Goal: Task Accomplishment & Management: Complete application form

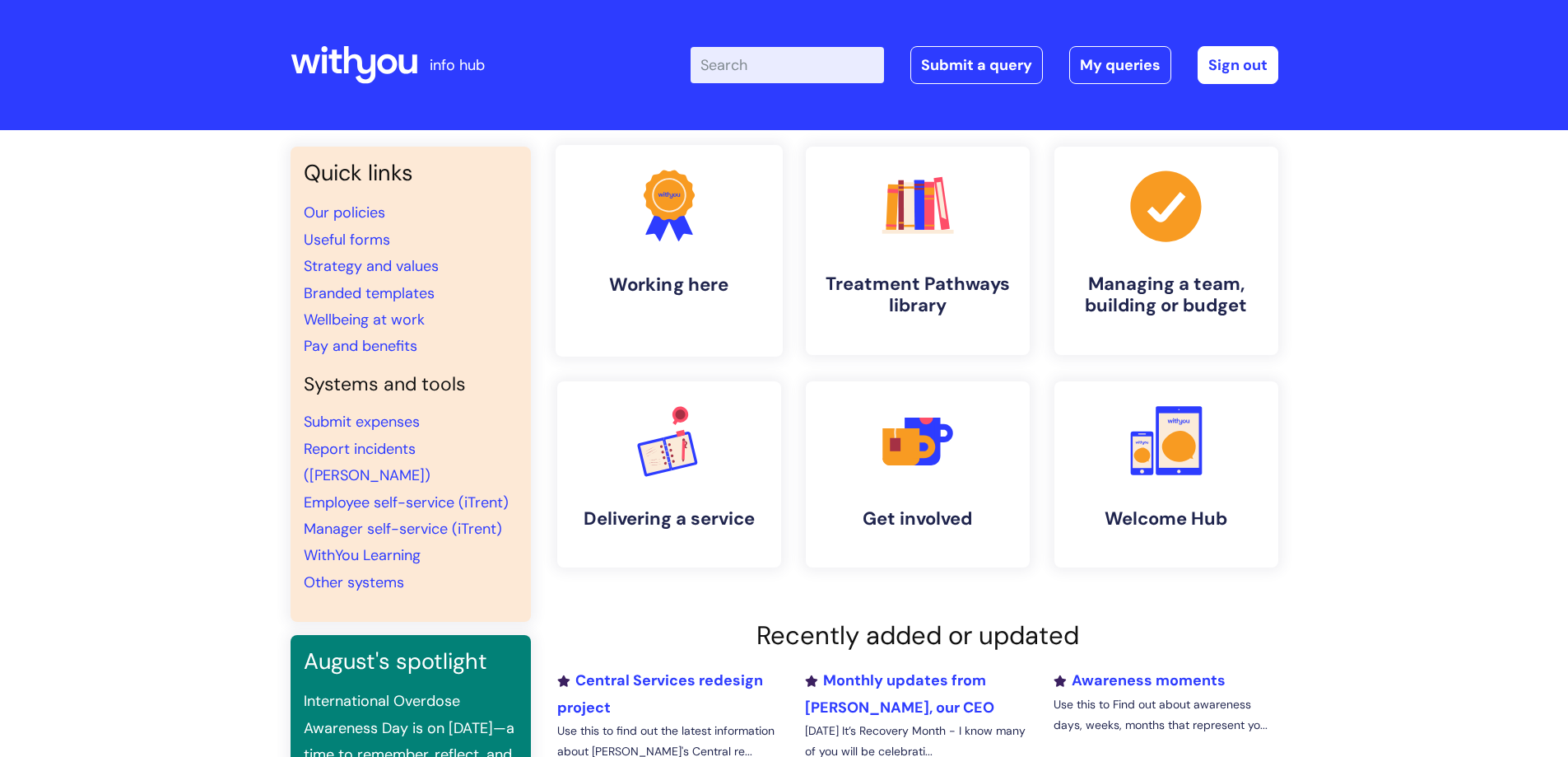
click at [663, 241] on icon ".cls-1{fill:#f89b22;}.cls-1,.cls-2,.cls-3{stroke-width:0px;}.cls-2{fill:#2d3cff…" at bounding box center [669, 205] width 81 height 81
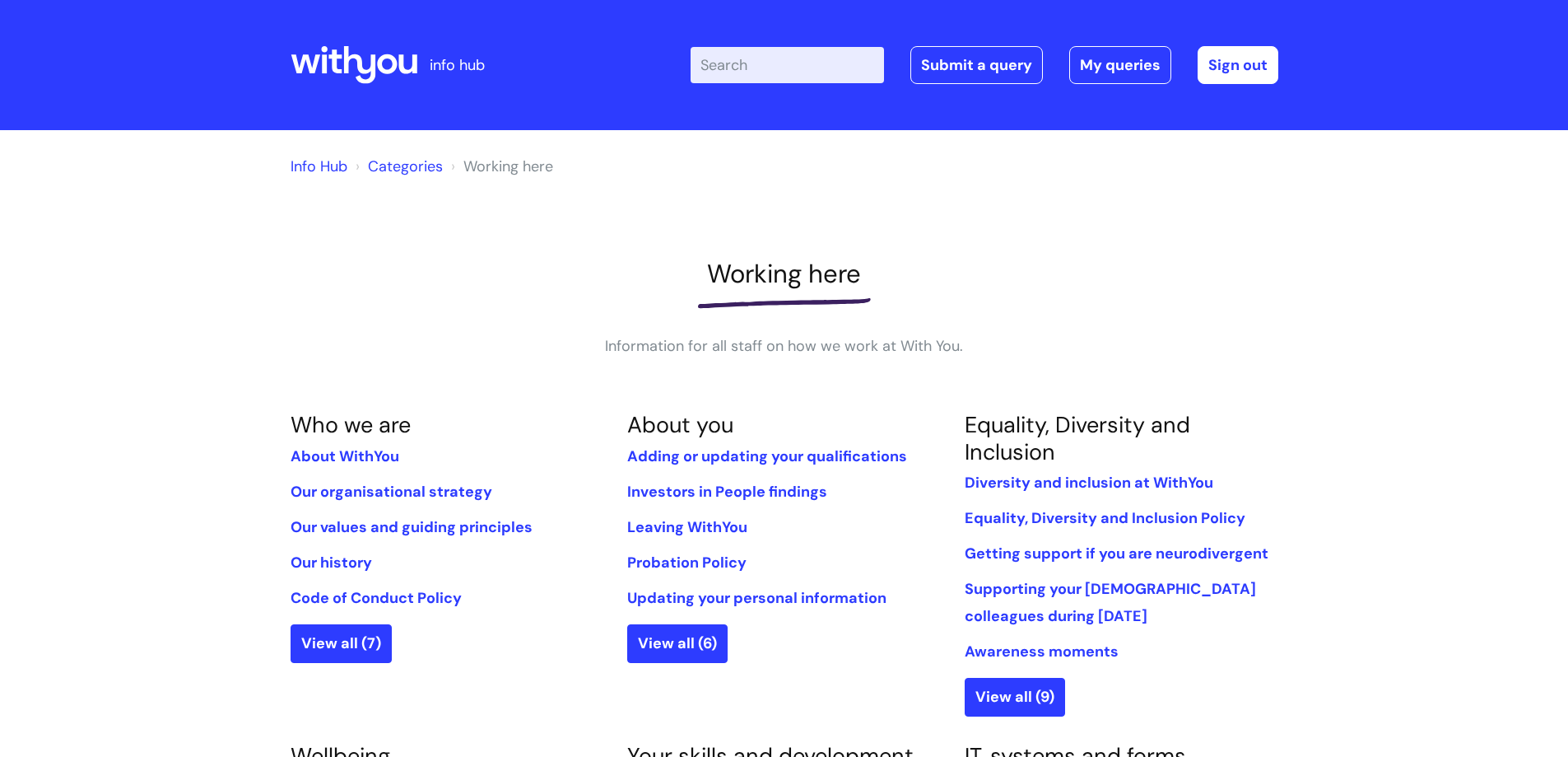
click at [994, 53] on link "Submit a query" at bounding box center [977, 65] width 133 height 38
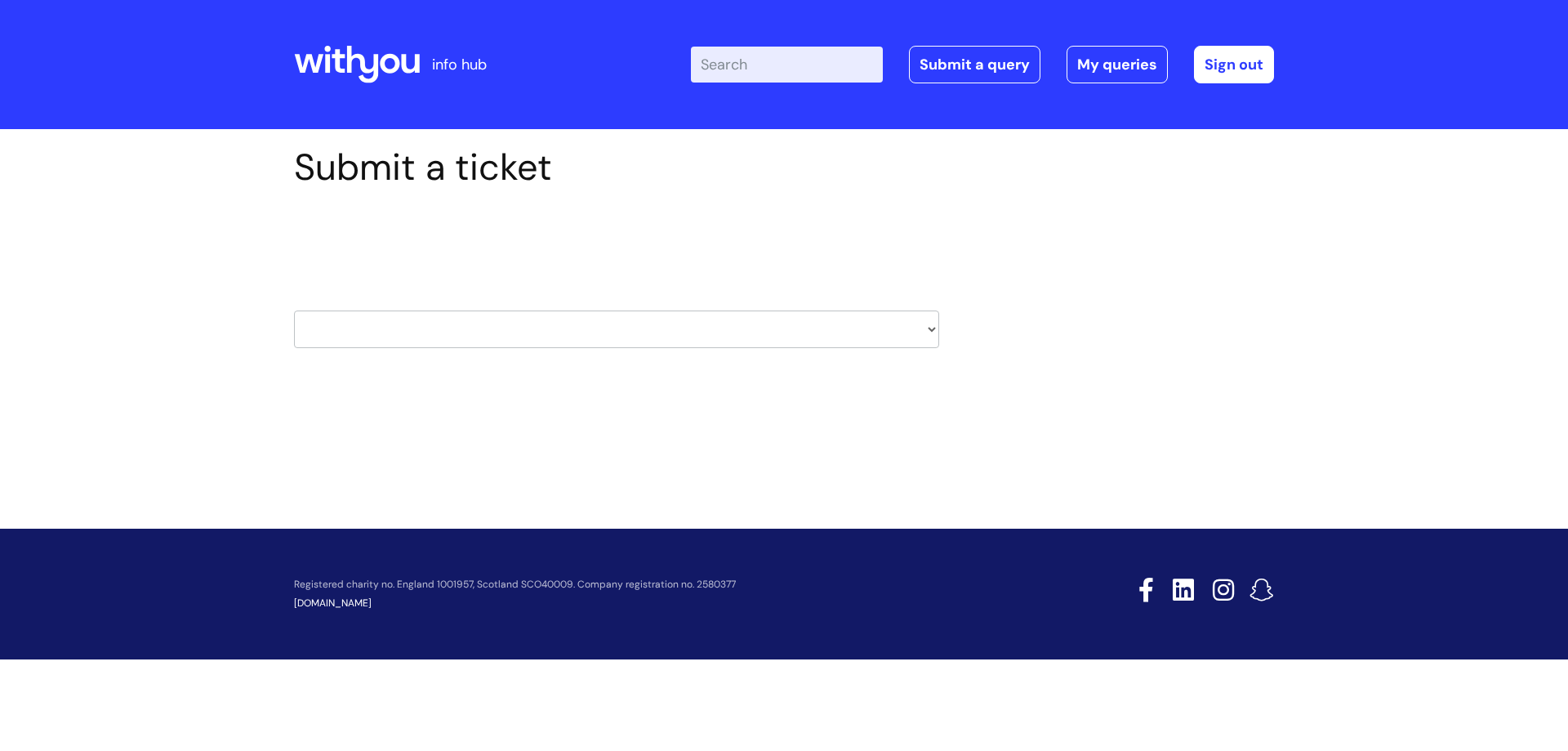
click at [931, 328] on select "HR / People IT and Support Clinical Drug Alerts Finance Accounts Data Support T…" at bounding box center [617, 329] width 645 height 37
select select "hr_/_people"
click at [294, 310] on select "HR / People IT and Support Clinical Drug Alerts Finance Accounts Data Support T…" at bounding box center [617, 329] width 645 height 37
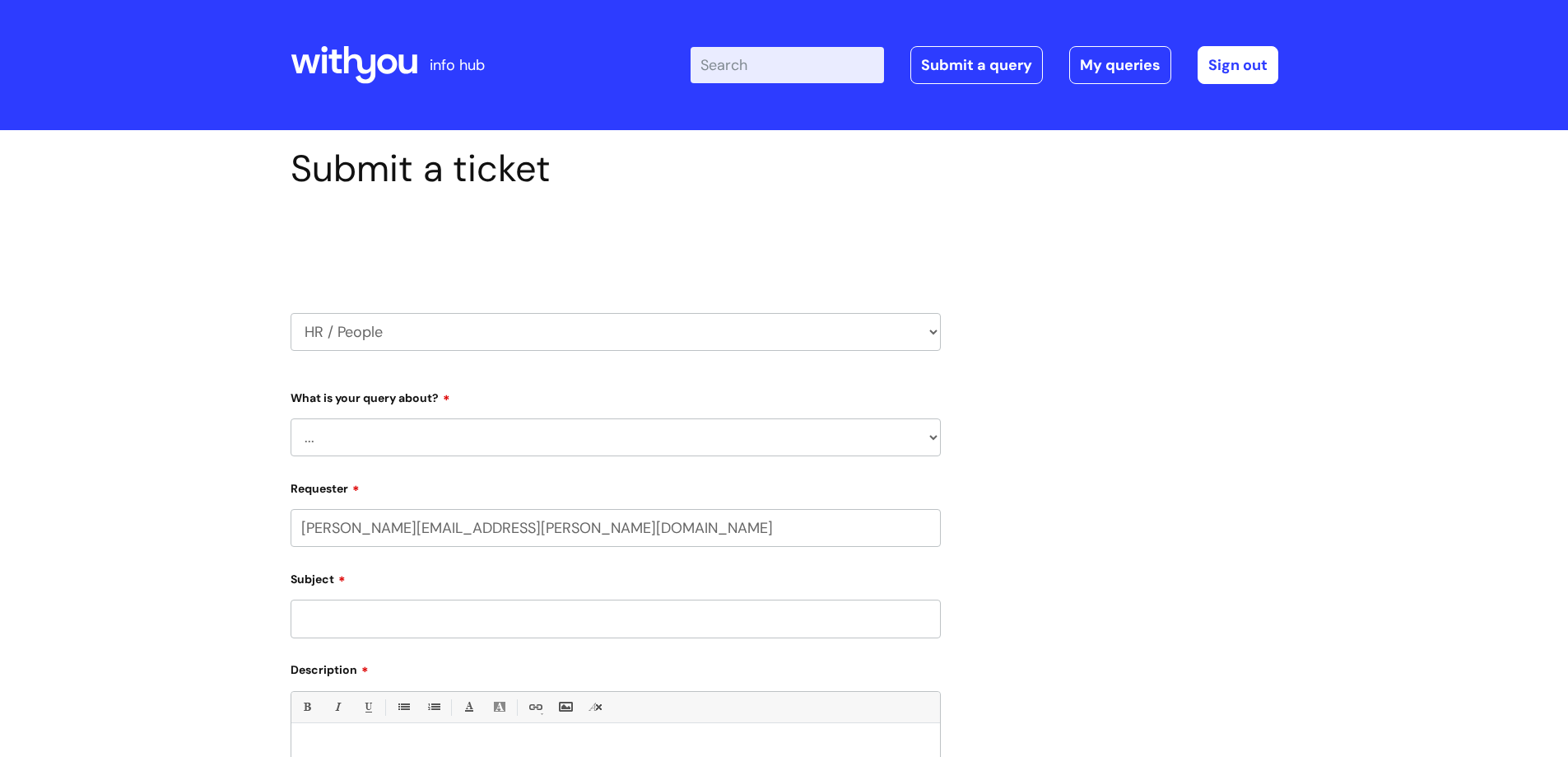
select select "80004286572"
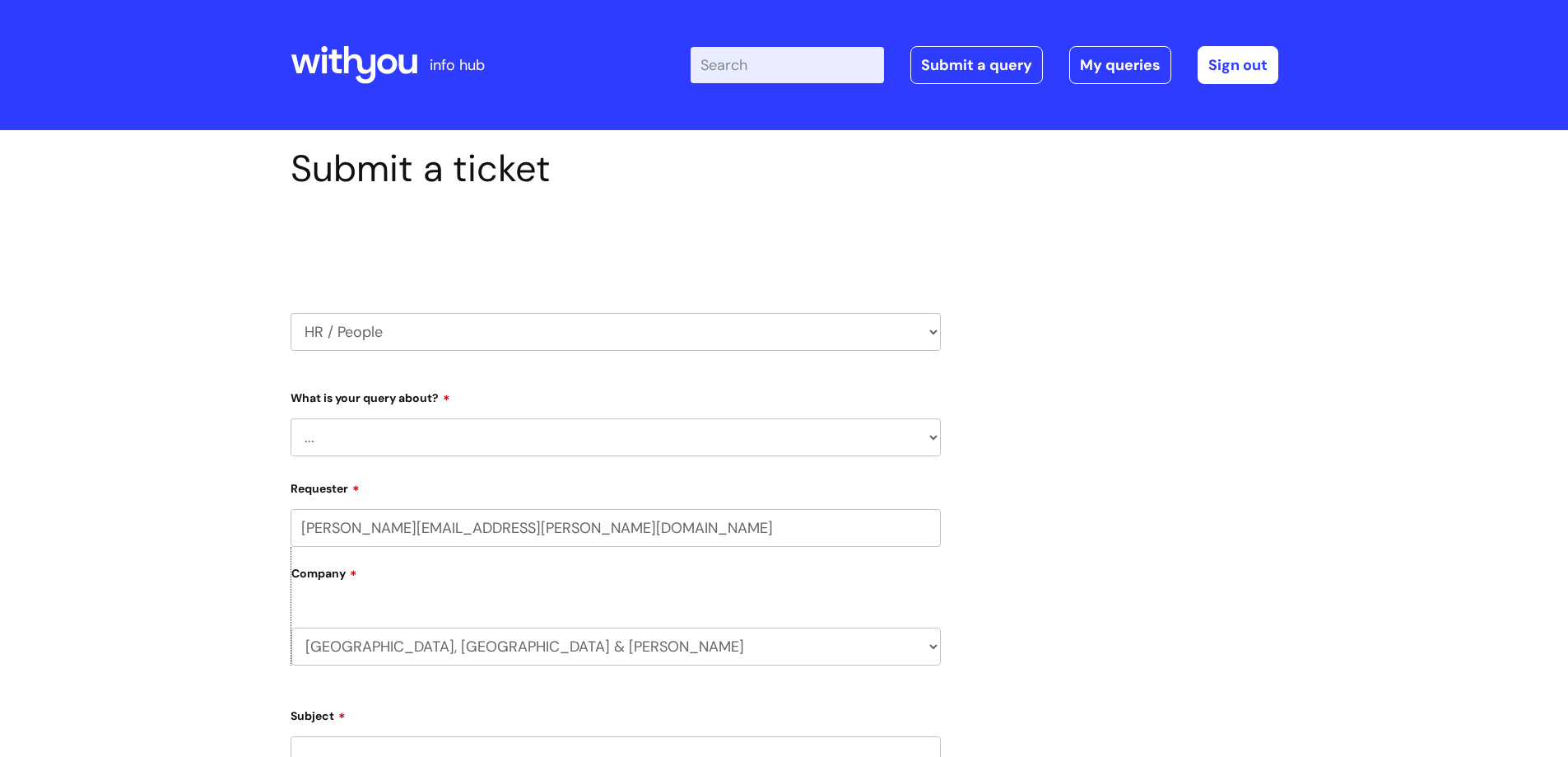
click at [569, 432] on select "... Absence Query Holiday Query Employee change request General HR Query iTrent…" at bounding box center [615, 436] width 650 height 38
select select "iTrent"
click at [290, 418] on select "... Absence Query Holiday Query Employee change request General HR Query iTrent…" at bounding box center [615, 436] width 650 height 38
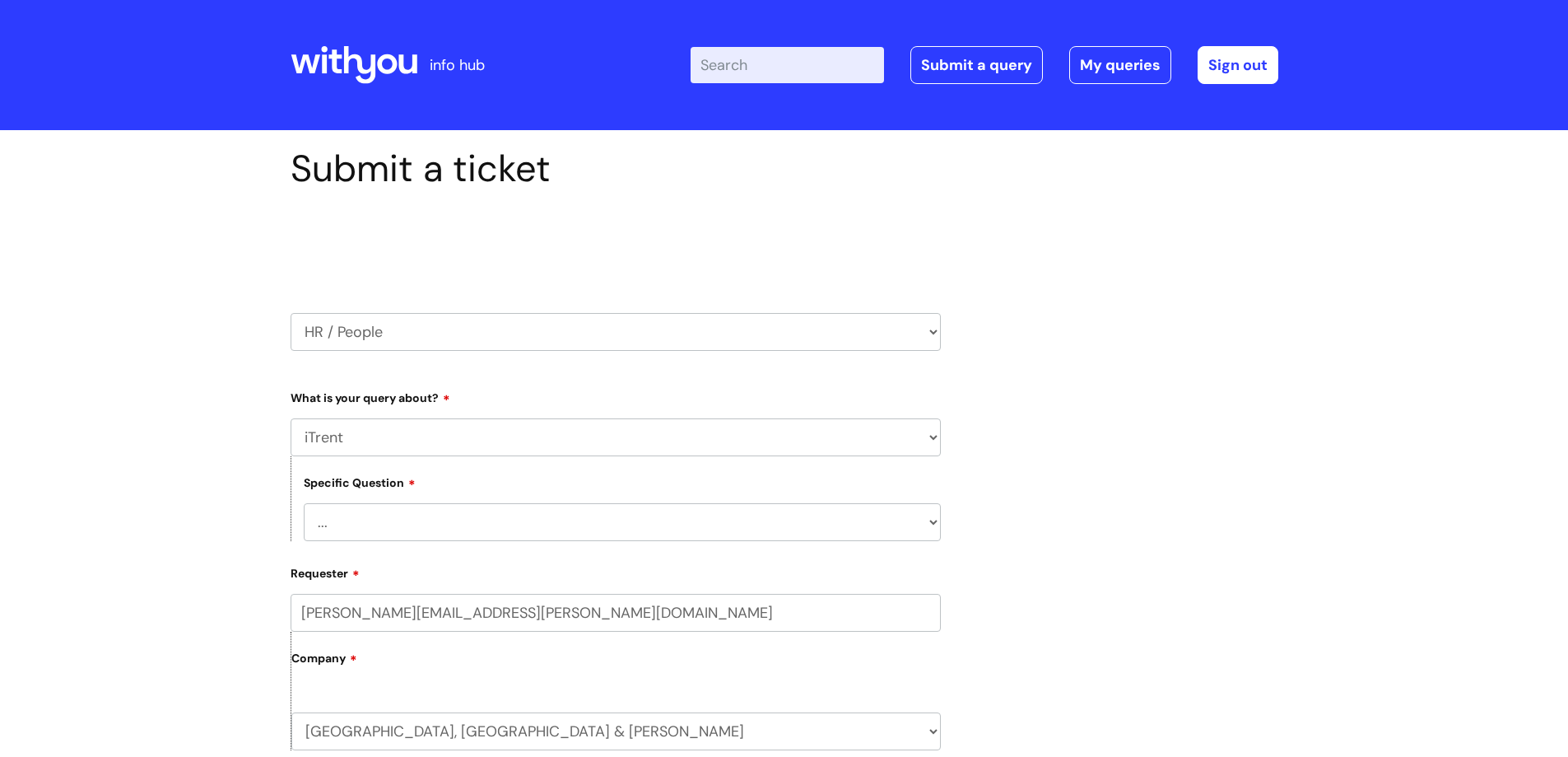
drag, startPoint x: 427, startPoint y: 517, endPoint x: 386, endPoint y: 522, distance: 41.3
drag, startPoint x: 386, startPoint y: 522, endPoint x: 926, endPoint y: 525, distance: 540.0
click at [926, 525] on select "... I can’t log in to iTrent I need to change someone’s line manager Issue with…" at bounding box center [622, 521] width 637 height 38
select select "I need to change someone’s line manager"
click at [304, 503] on select "... I can’t log in to iTrent I need to change someone’s line manager Issue with…" at bounding box center [622, 521] width 637 height 38
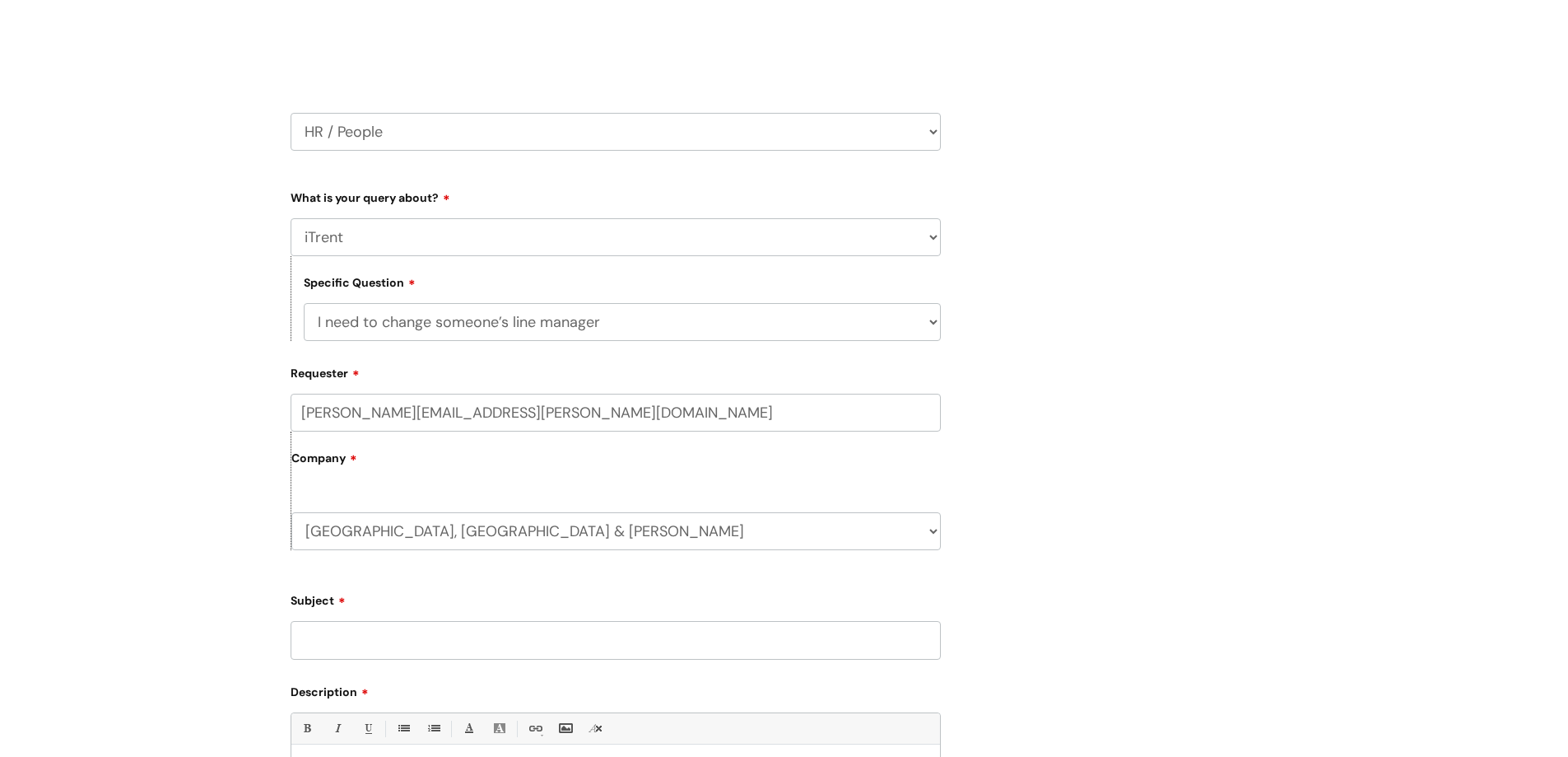
scroll to position [201, 0]
click at [382, 641] on input "Subject" at bounding box center [615, 638] width 650 height 38
click at [382, 636] on input "NIL PAVLOV rights / SAM CHAPPELL rights" at bounding box center [615, 638] width 650 height 38
type input "NIL PAVLOV (22571) rights / SAM CHAPPELL (22395) rights"
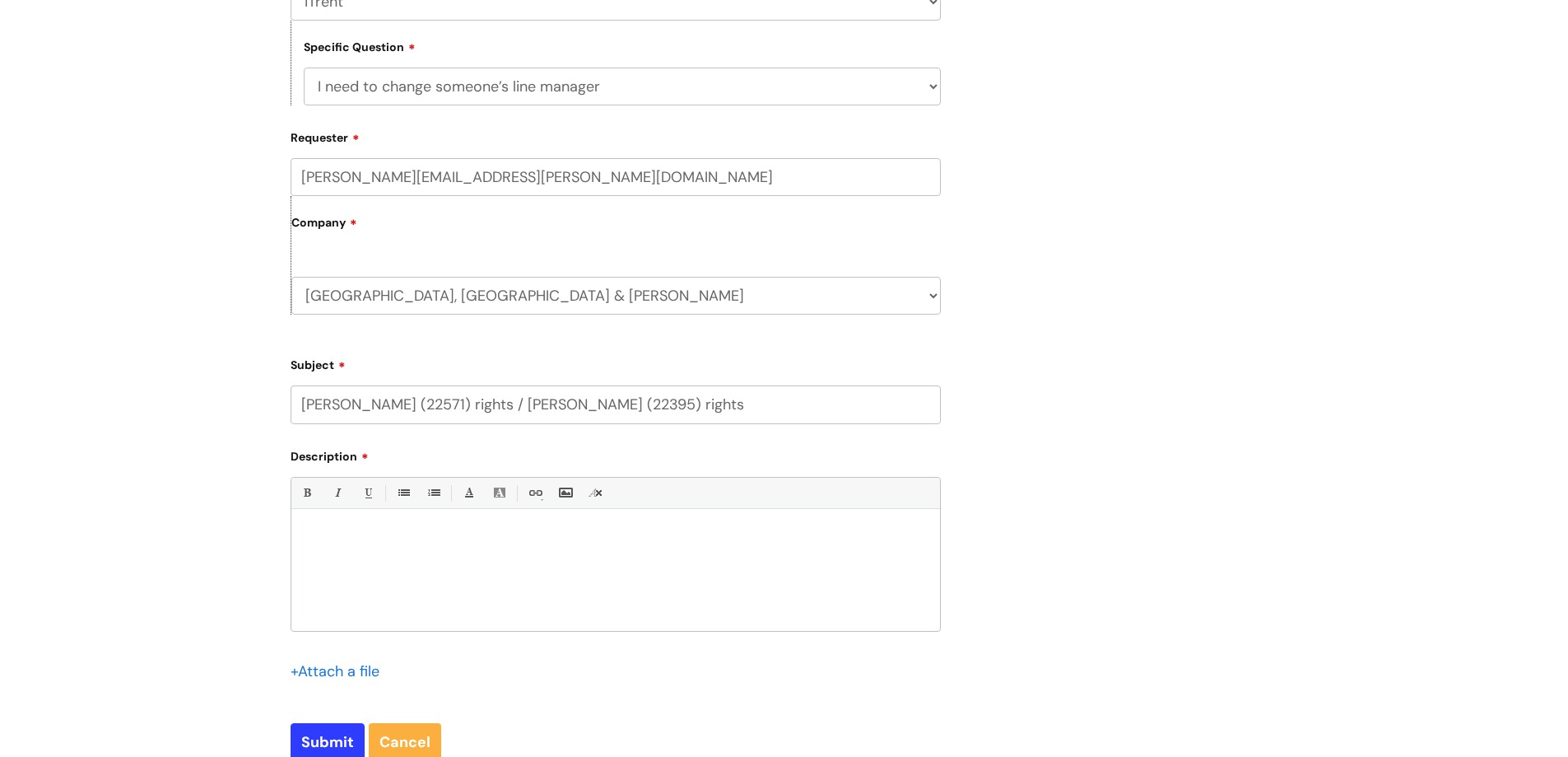
scroll to position [451, 0]
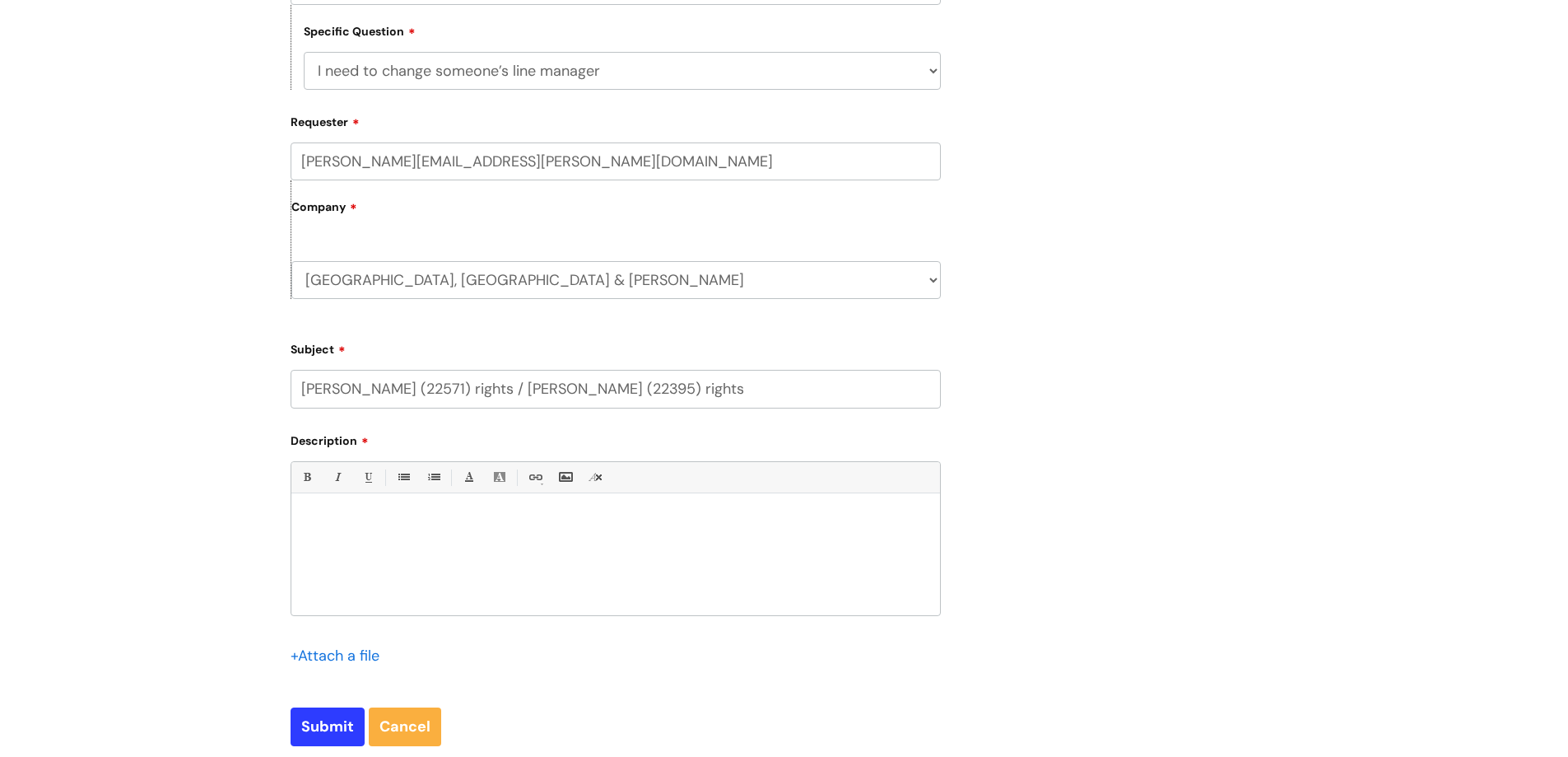
click at [339, 535] on div at bounding box center [615, 559] width 649 height 114
click at [449, 567] on p "Can NIL PAVLOV please have Itrent rights for" at bounding box center [616, 566] width 624 height 15
click at [536, 563] on p "Can NIL PAVLOV please have Itrent rights for" at bounding box center [616, 566] width 624 height 15
click at [426, 577] on p "AMELIA METCALFE" at bounding box center [616, 580] width 624 height 15
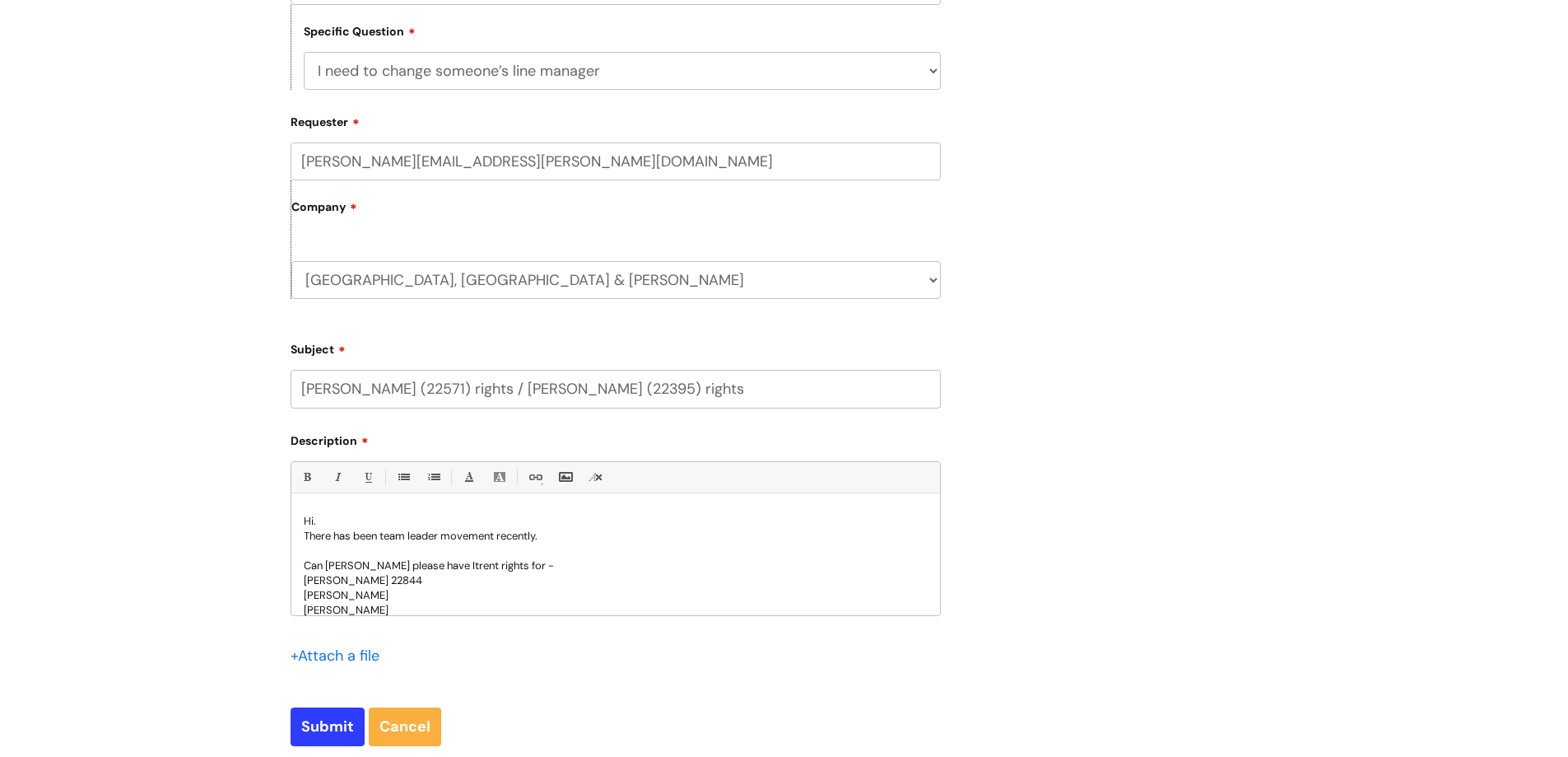
click at [417, 594] on p "ANASTASIA GILES" at bounding box center [616, 595] width 624 height 15
click at [406, 605] on p "JAMES MESEG" at bounding box center [616, 609] width 624 height 15
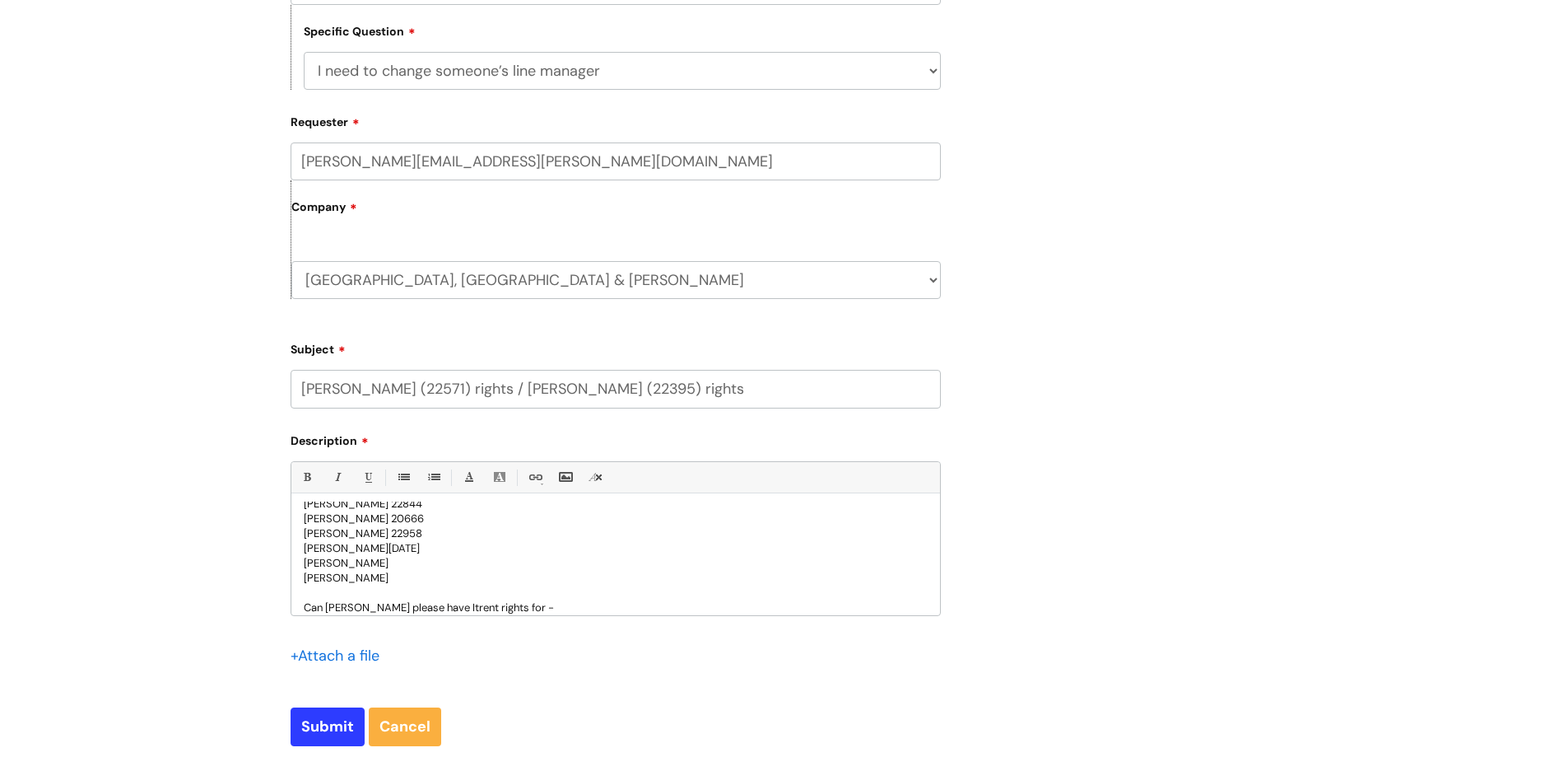
click at [378, 545] on p "JESSICA RAJA" at bounding box center [616, 548] width 624 height 15
click at [394, 560] on p "KATHY BRYNING" at bounding box center [616, 563] width 624 height 15
click at [403, 579] on p "MICHELLE BLOOM" at bounding box center [616, 578] width 624 height 15
click at [424, 534] on p "CHARLOTTE BLENMAN" at bounding box center [616, 533] width 624 height 15
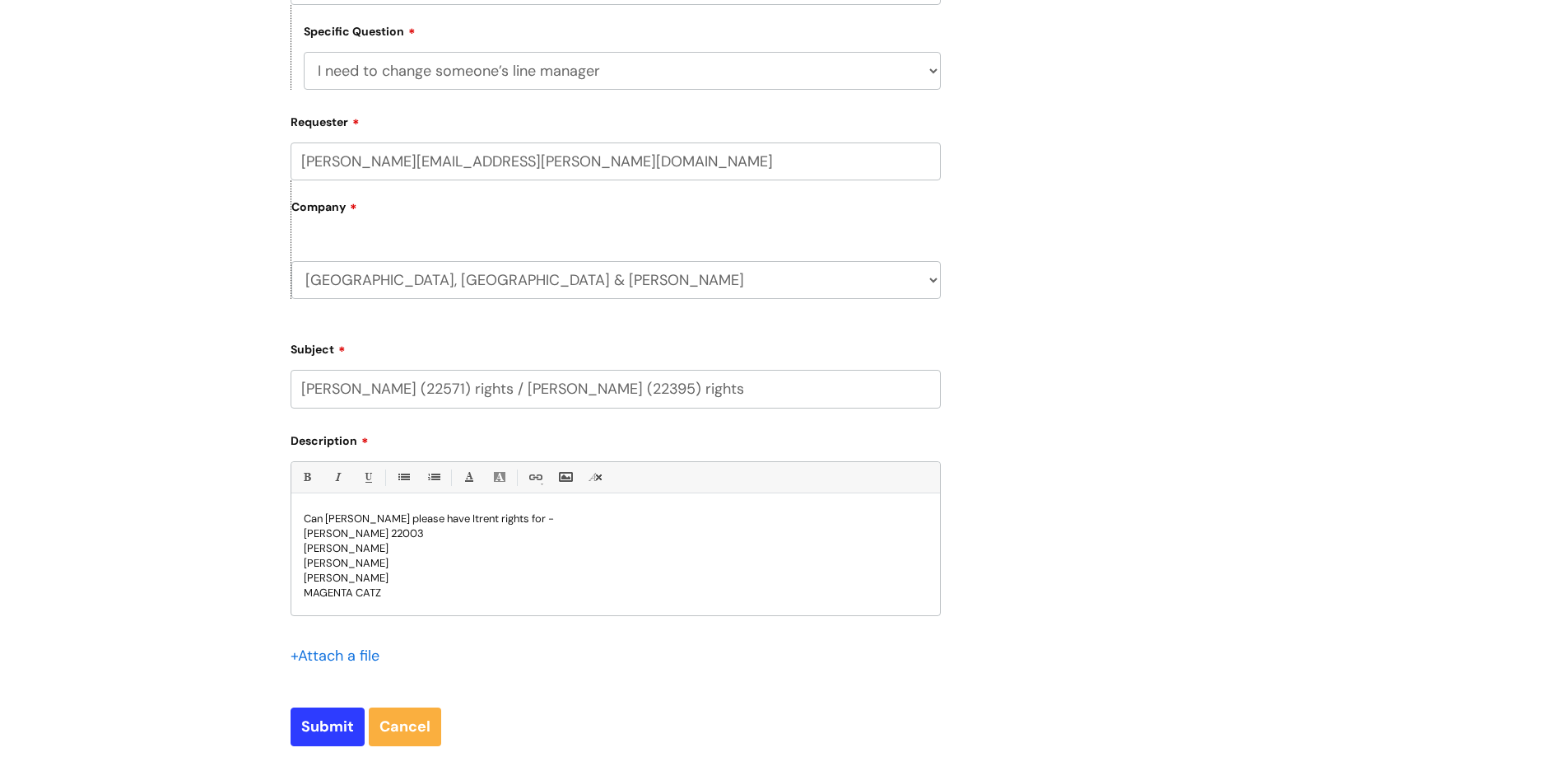
click at [399, 551] on p "DAVID LLOYD" at bounding box center [616, 548] width 624 height 15
click at [399, 559] on p "REINIS MISJUNS" at bounding box center [616, 563] width 624 height 15
click at [399, 579] on p "ZOE OSBOURNE" at bounding box center [616, 578] width 624 height 15
click at [399, 594] on p "MAGENTA CATZ" at bounding box center [616, 593] width 624 height 15
click at [349, 721] on input "Submit" at bounding box center [327, 726] width 74 height 38
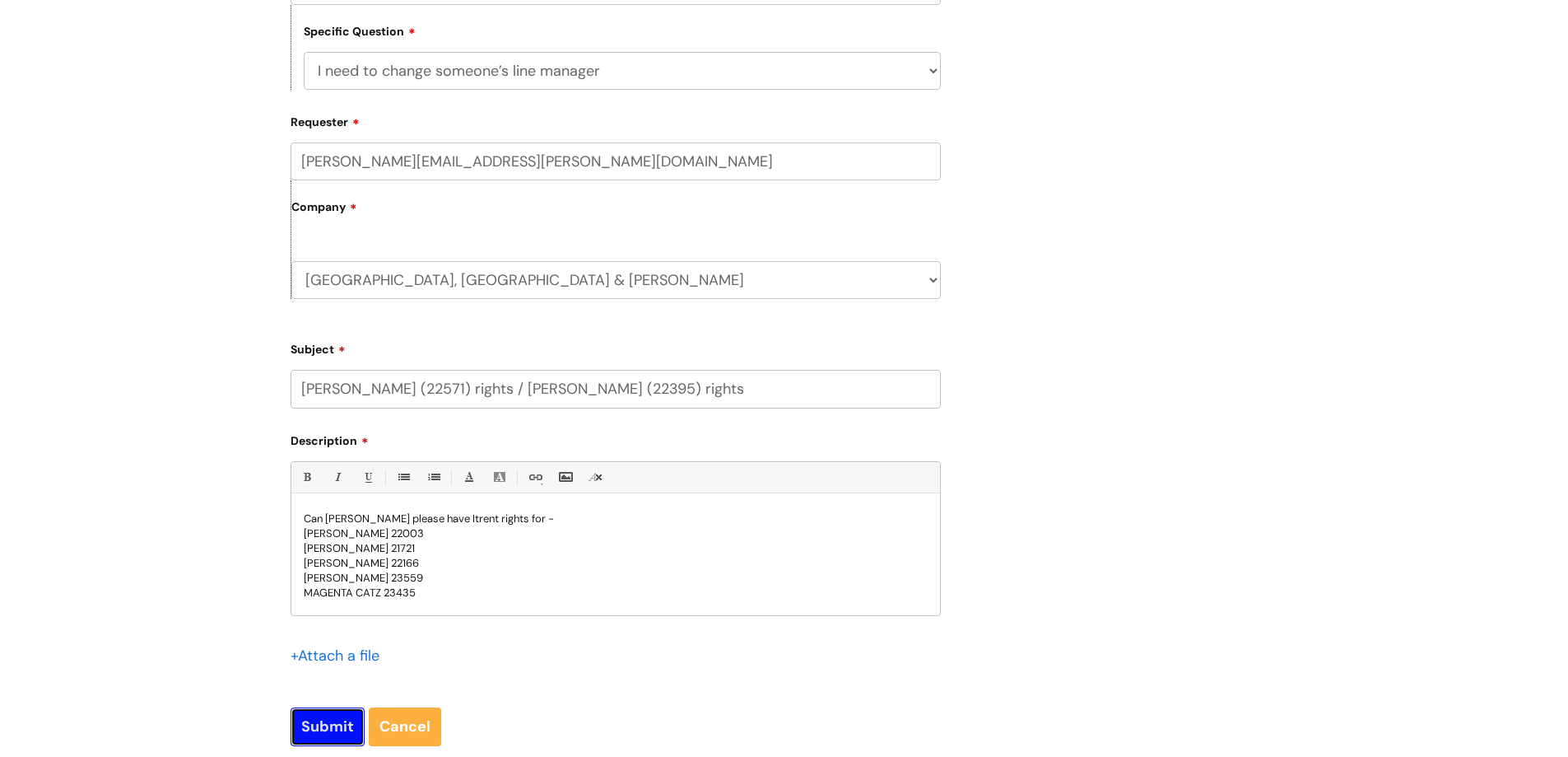
type input "Please Wait..."
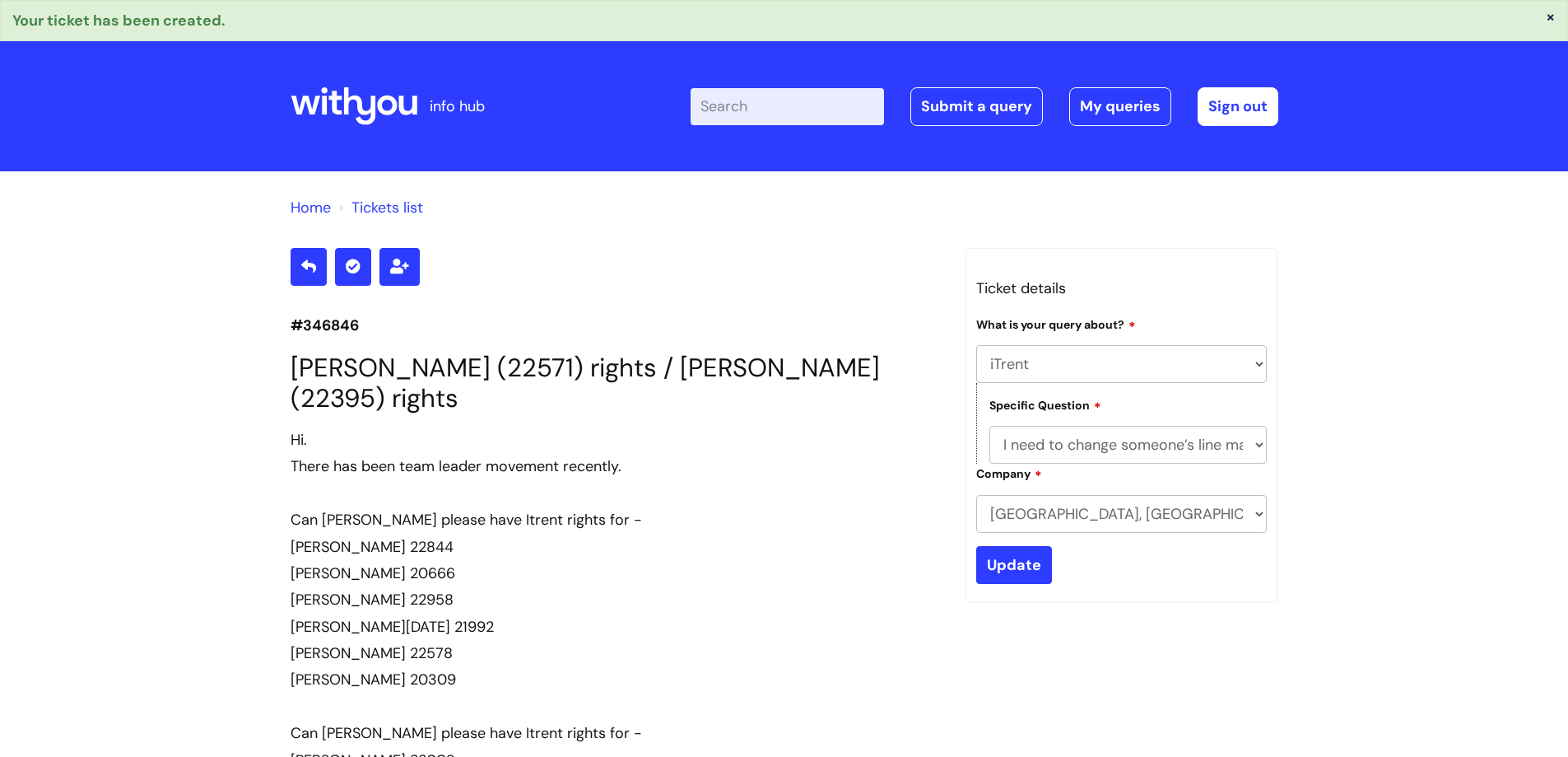
select select "iTrent"
select select "I need to change someone’s line manager"
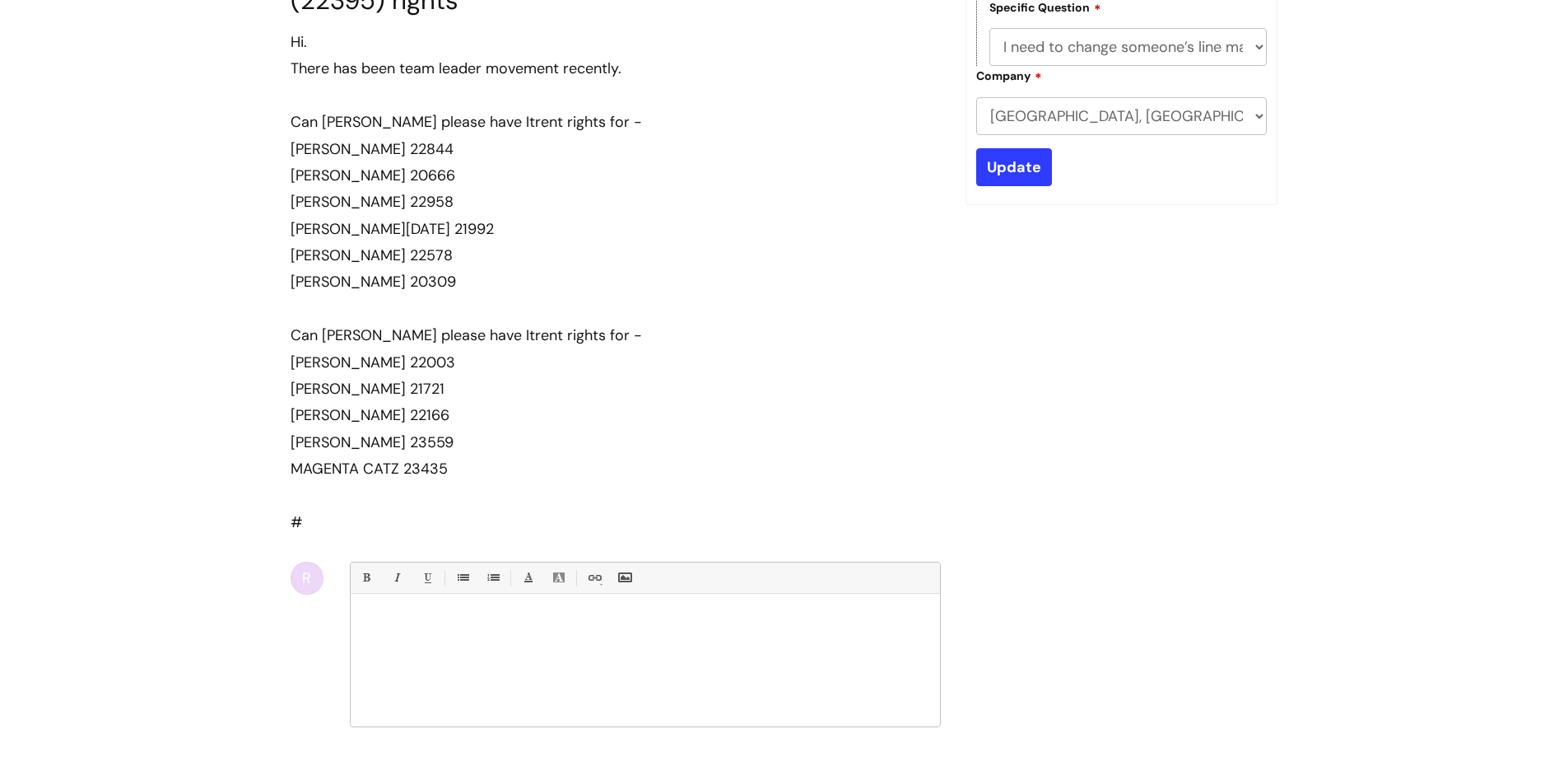
scroll to position [332, 0]
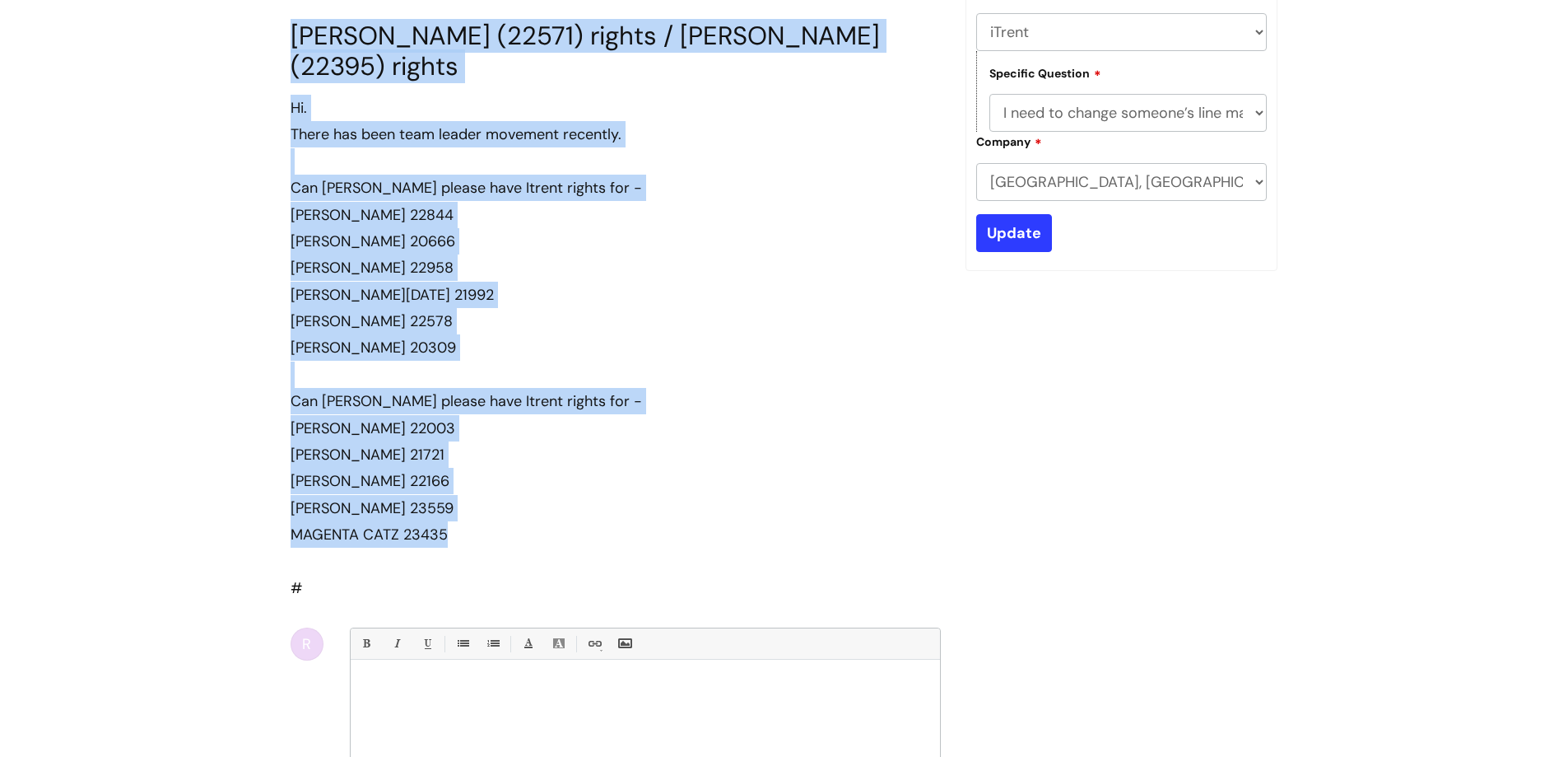
drag, startPoint x: 465, startPoint y: 536, endPoint x: 295, endPoint y: 35, distance: 529.1
click at [295, 35] on section "#346846 NIL PAVLOV (22571) rights / SAM CHAPPELL (22395) rights Hi. There has b…" at bounding box center [615, 439] width 650 height 1045
copy section "NIL PAVLOV (22571) rights / SAM CHAPPELL (22395) rights Hi. There has been team…"
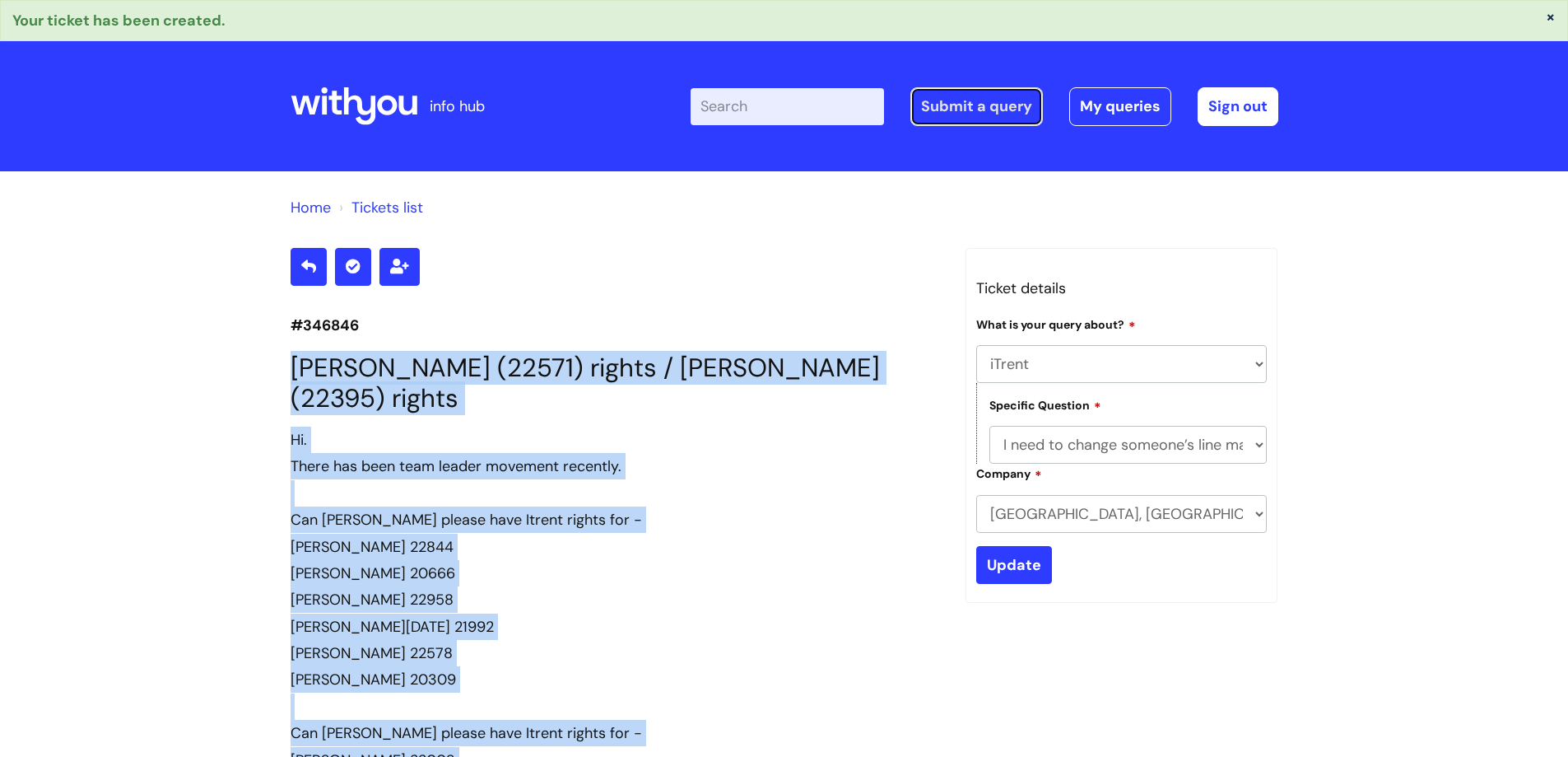
click at [969, 100] on link "Submit a query" at bounding box center [977, 106] width 133 height 38
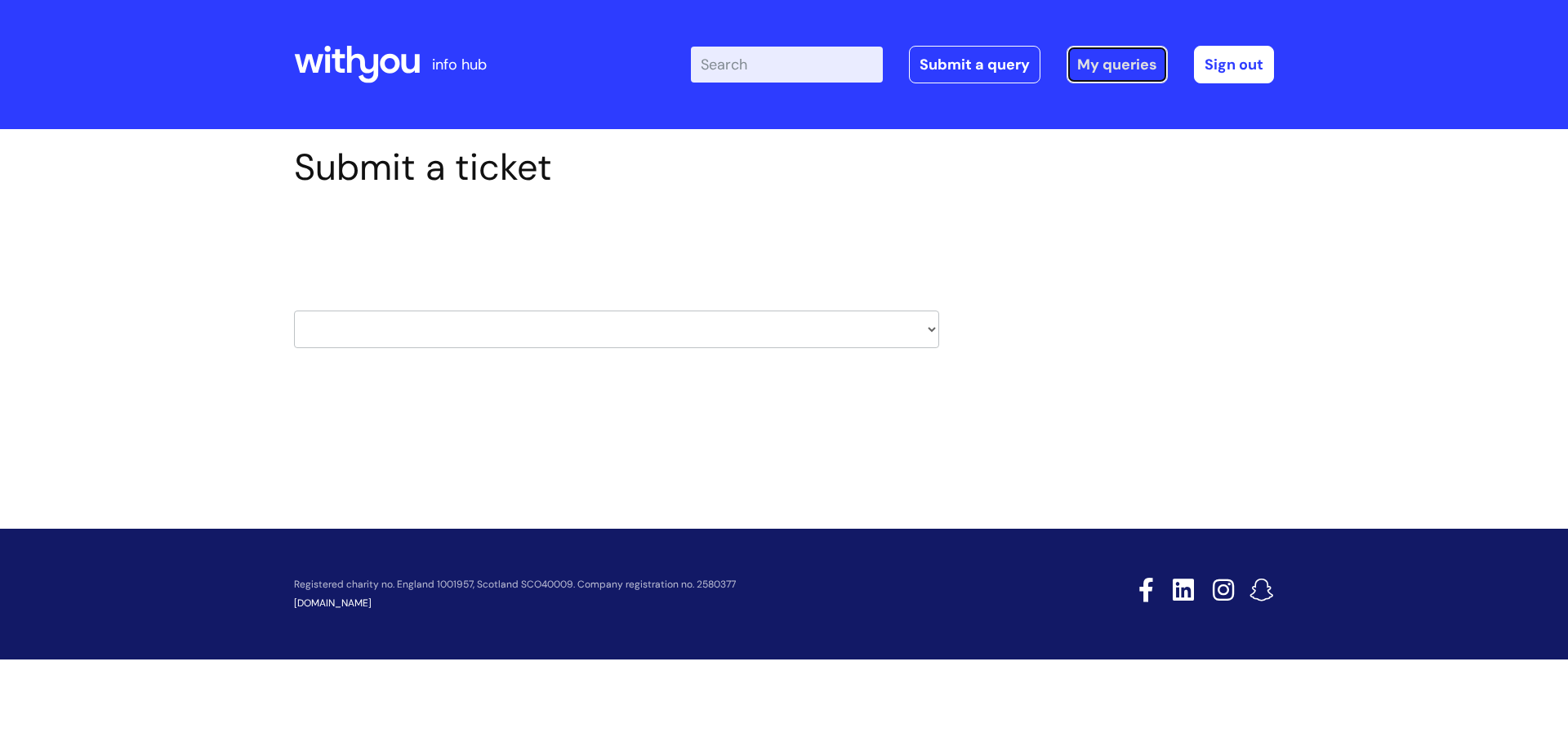
click at [1099, 50] on link "My queries" at bounding box center [1117, 64] width 101 height 37
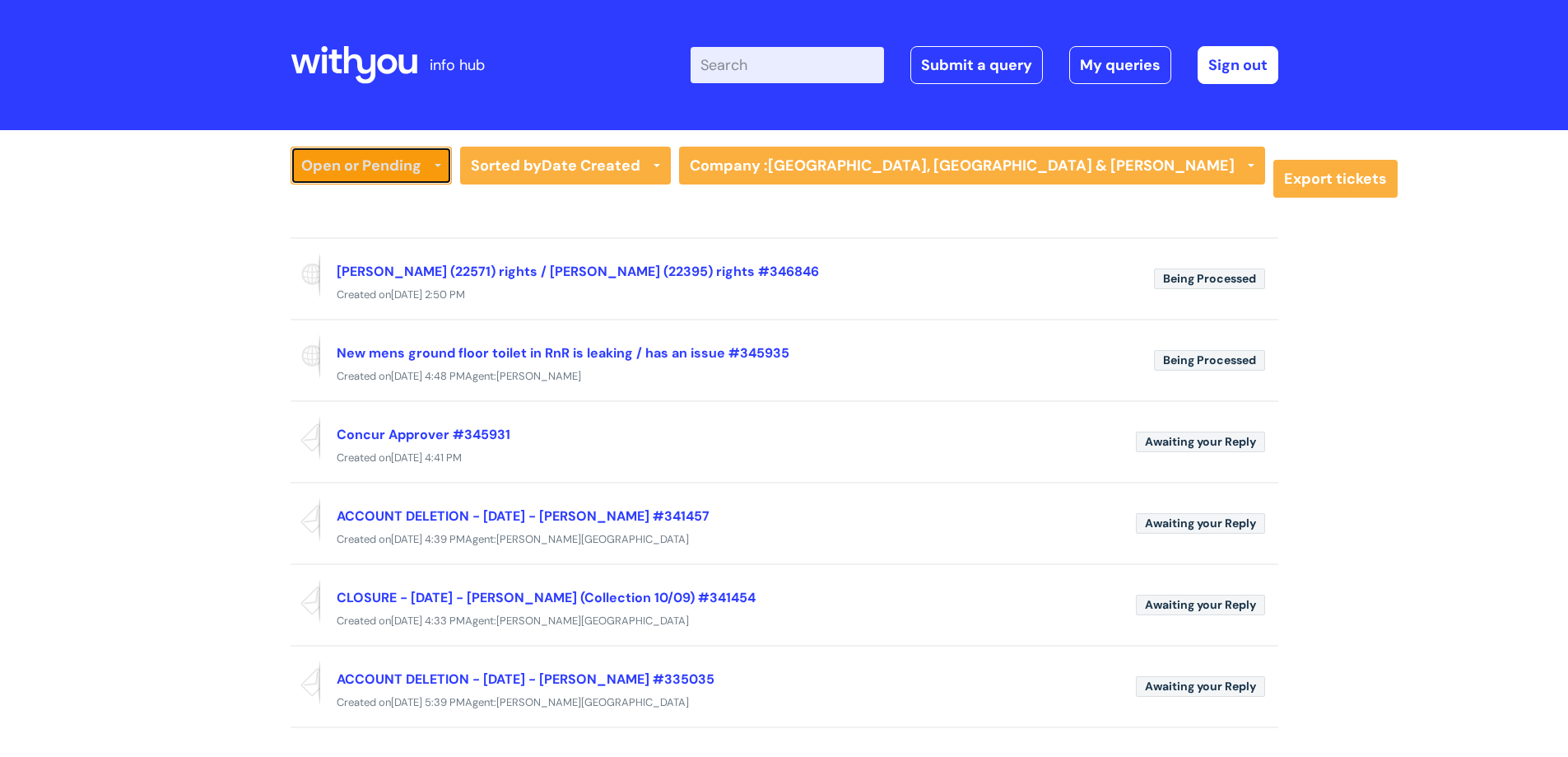
click at [399, 165] on link "Open or Pending" at bounding box center [371, 165] width 162 height 38
click at [368, 191] on link "All Tickets" at bounding box center [371, 200] width 162 height 23
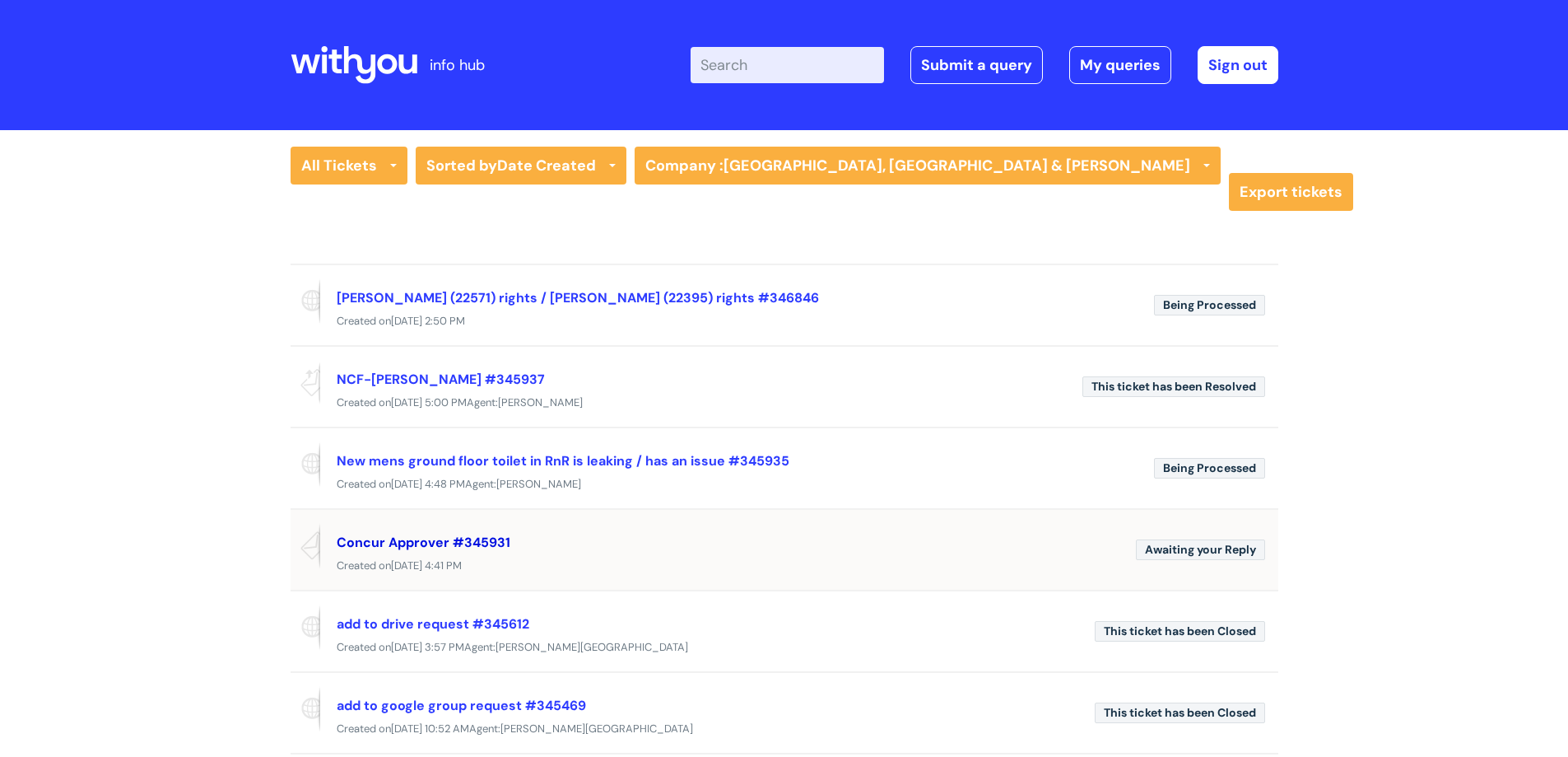
click at [453, 540] on link "Concur Approver #345931" at bounding box center [423, 542] width 174 height 17
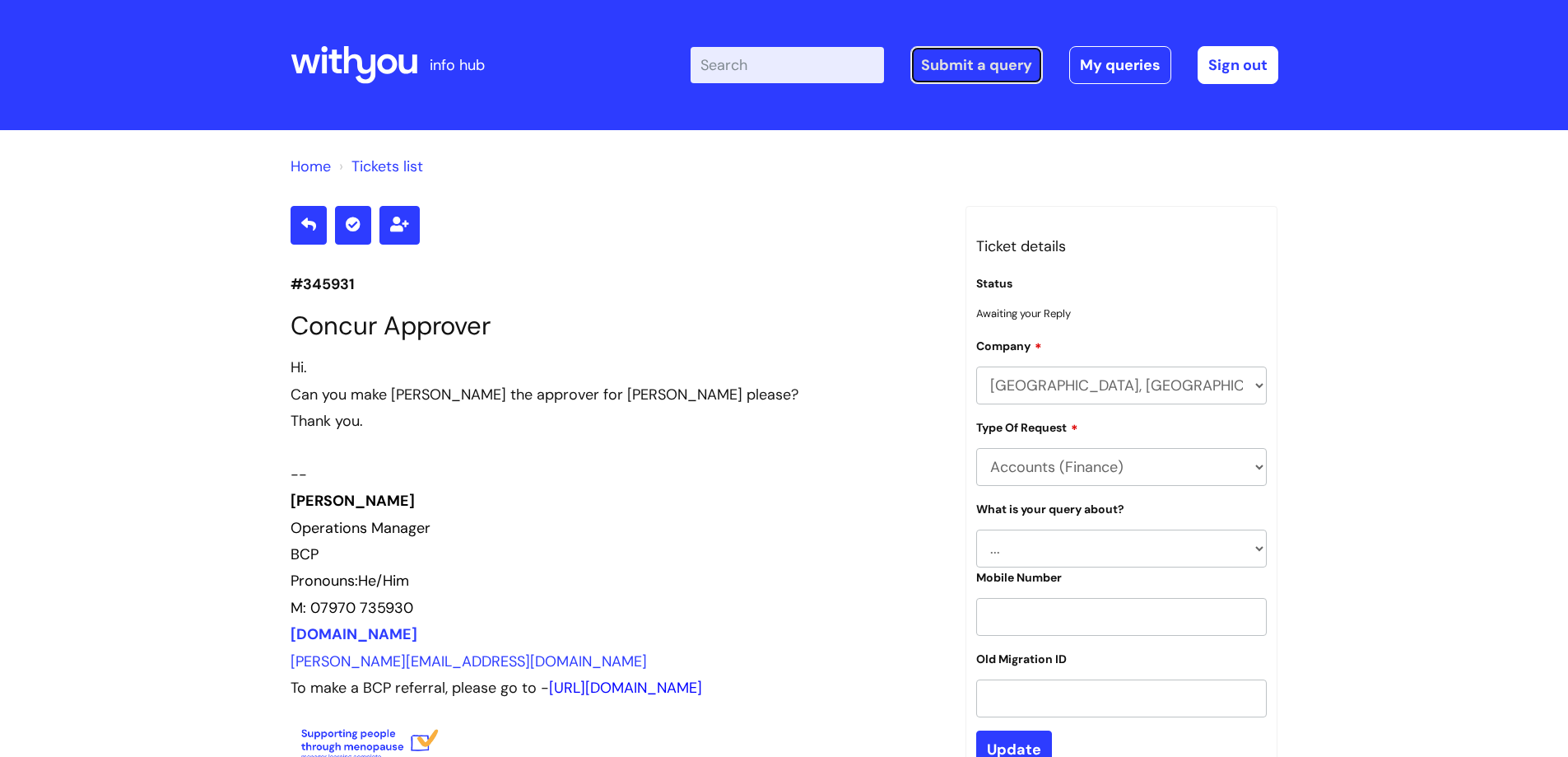
click at [989, 69] on link "Submit a query" at bounding box center [977, 65] width 133 height 38
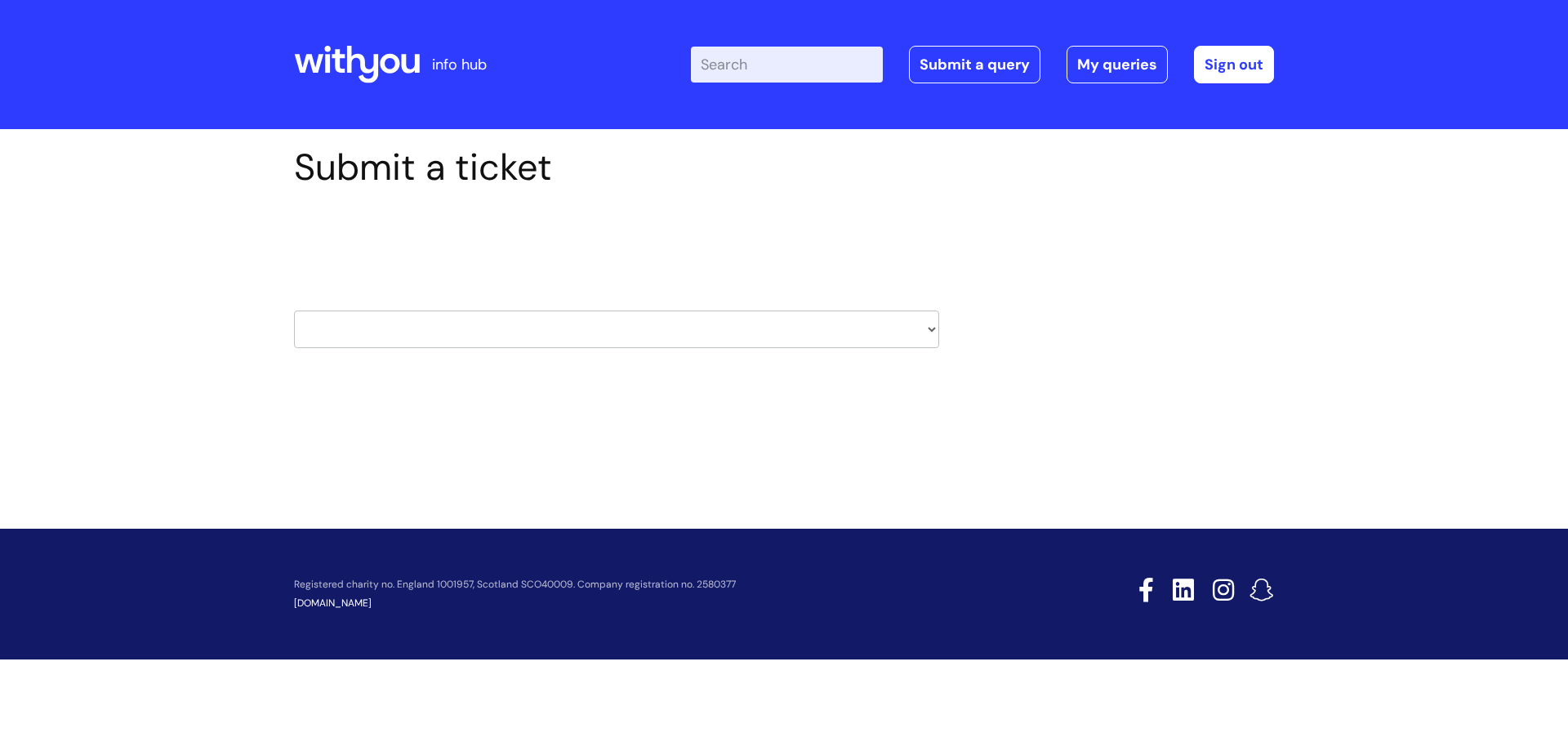
click at [931, 330] on select "HR / People IT and Support Clinical Drug Alerts Finance Accounts Data Support T…" at bounding box center [617, 329] width 645 height 37
click at [1175, 292] on div "Submit a ticket Select issue type HR / People IT and Support Clinical Drug Aler…" at bounding box center [784, 272] width 1005 height 253
click at [934, 332] on select "HR / People IT and Support Clinical Drug Alerts Finance Accounts Data Support T…" at bounding box center [617, 329] width 645 height 37
select select "finance_accounts"
click at [294, 310] on select "HR / People IT and Support Clinical Drug Alerts Finance Accounts Data Support T…" at bounding box center [617, 329] width 645 height 37
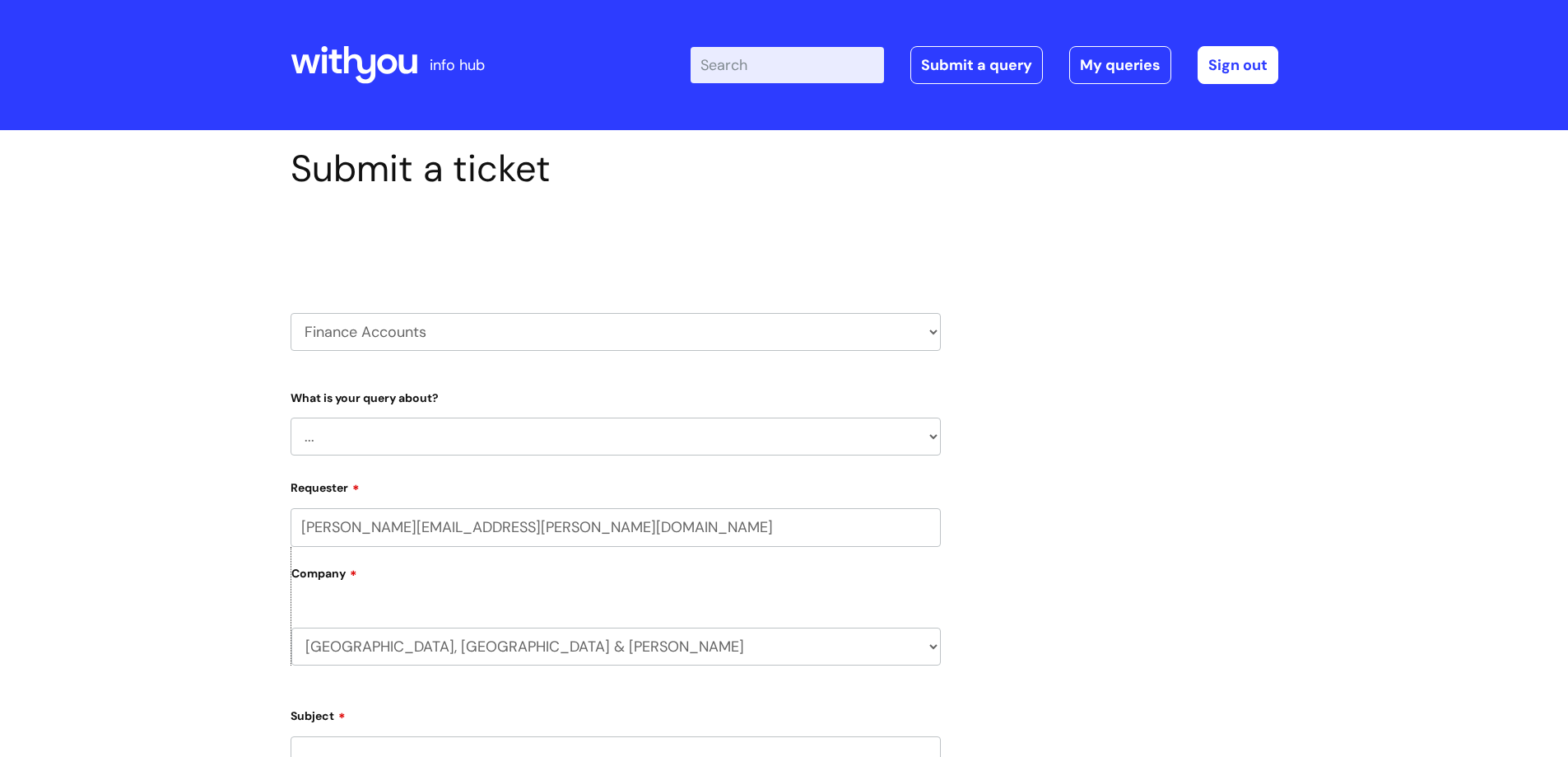
click at [604, 434] on select "... Finance Systems Finance Requests (inc. Expenses) Invoices Research" at bounding box center [615, 436] width 650 height 38
select select "Finance Requests (inc. Expenses)"
click at [290, 418] on select "... Finance Systems Finance Requests (inc. Expenses) Invoices Research" at bounding box center [615, 436] width 650 height 38
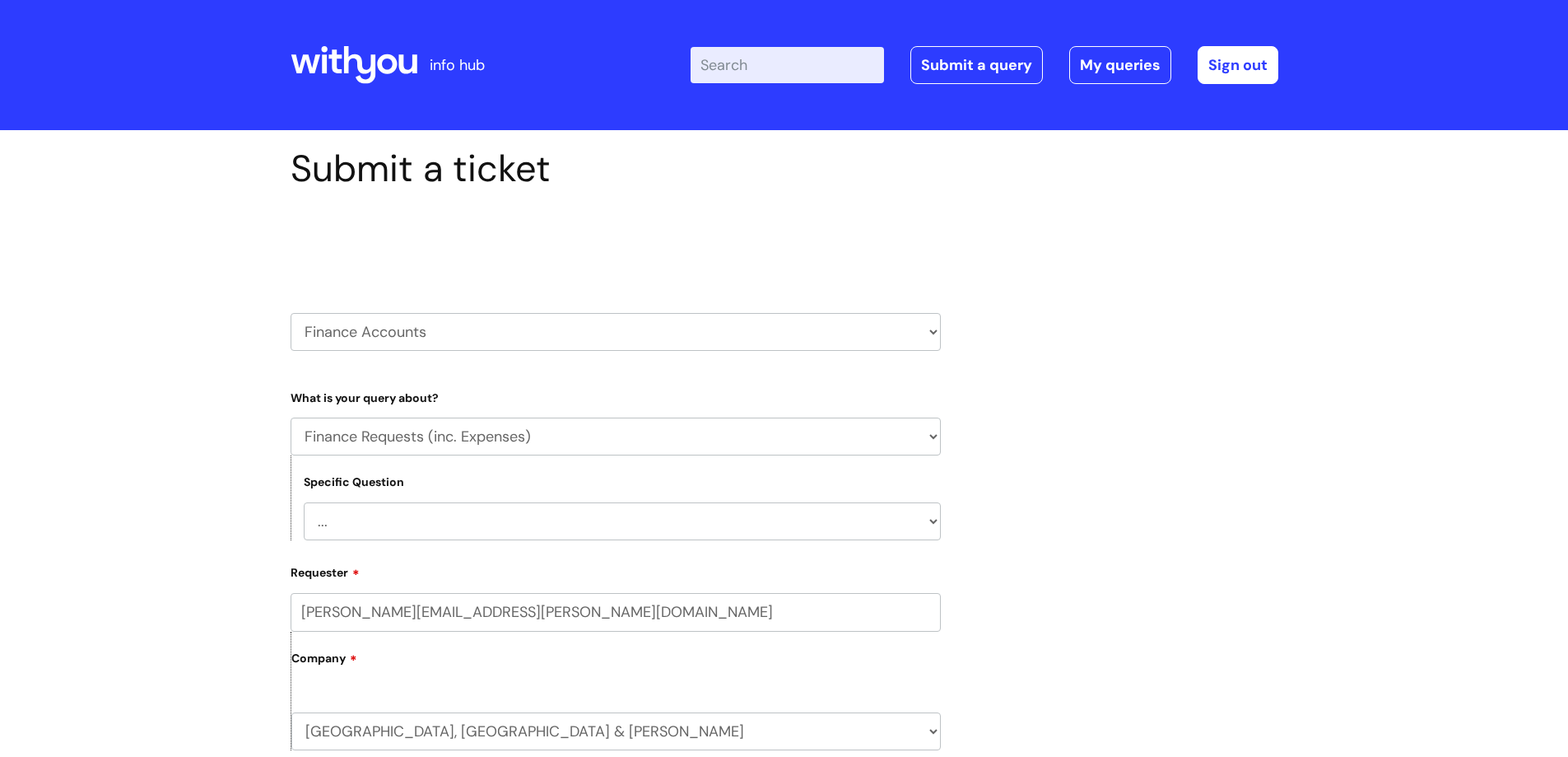
click at [456, 524] on select "... Budgets Expenses Getting Edits/Revisions New Supplier Purchase cards/ Petty…" at bounding box center [622, 521] width 637 height 38
select select "Expenses"
click at [304, 503] on select "... Budgets Expenses Getting Edits/Revisions New Supplier Purchase cards/ Petty…" at bounding box center [622, 521] width 637 height 38
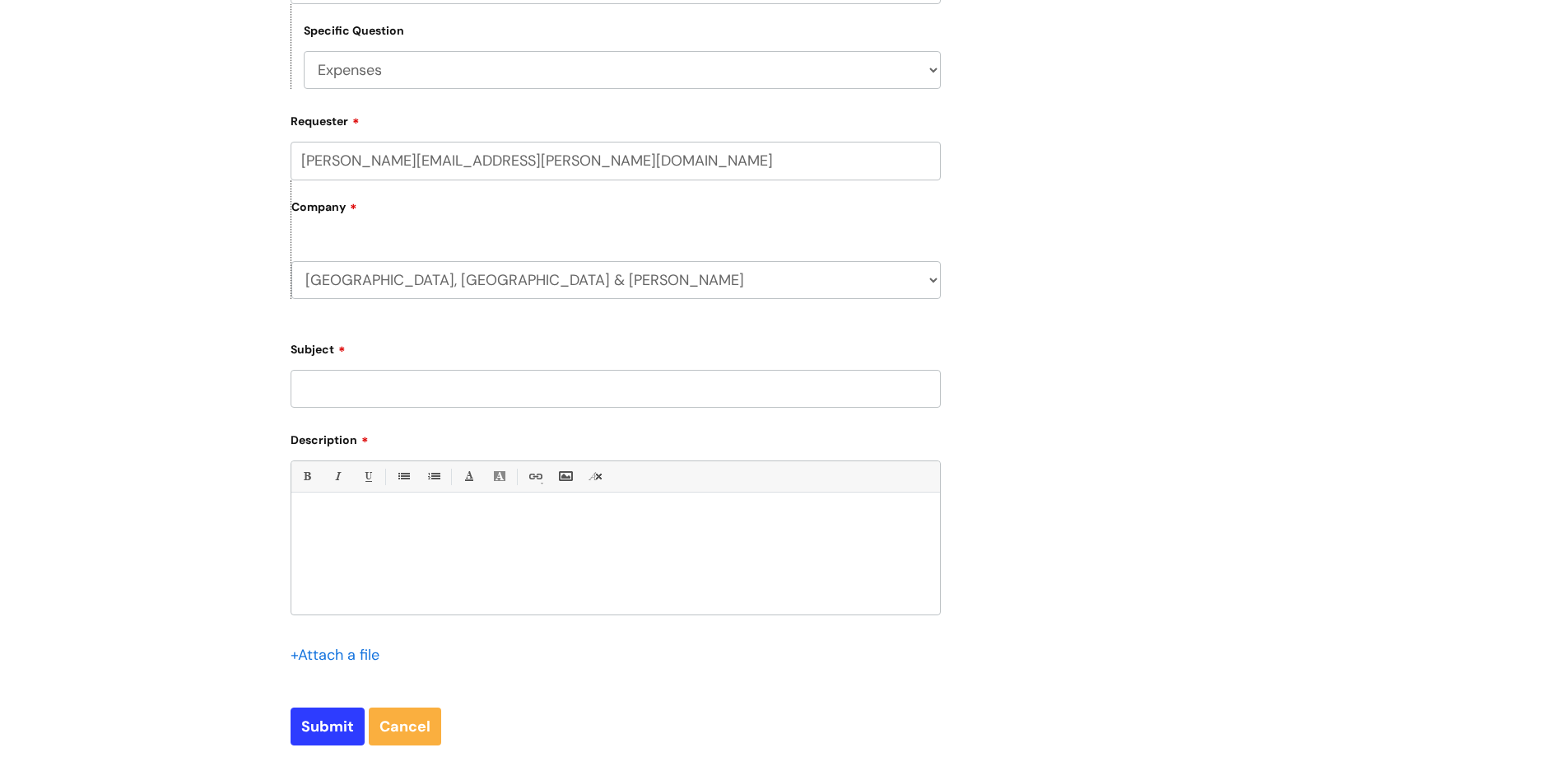
scroll to position [456, 0]
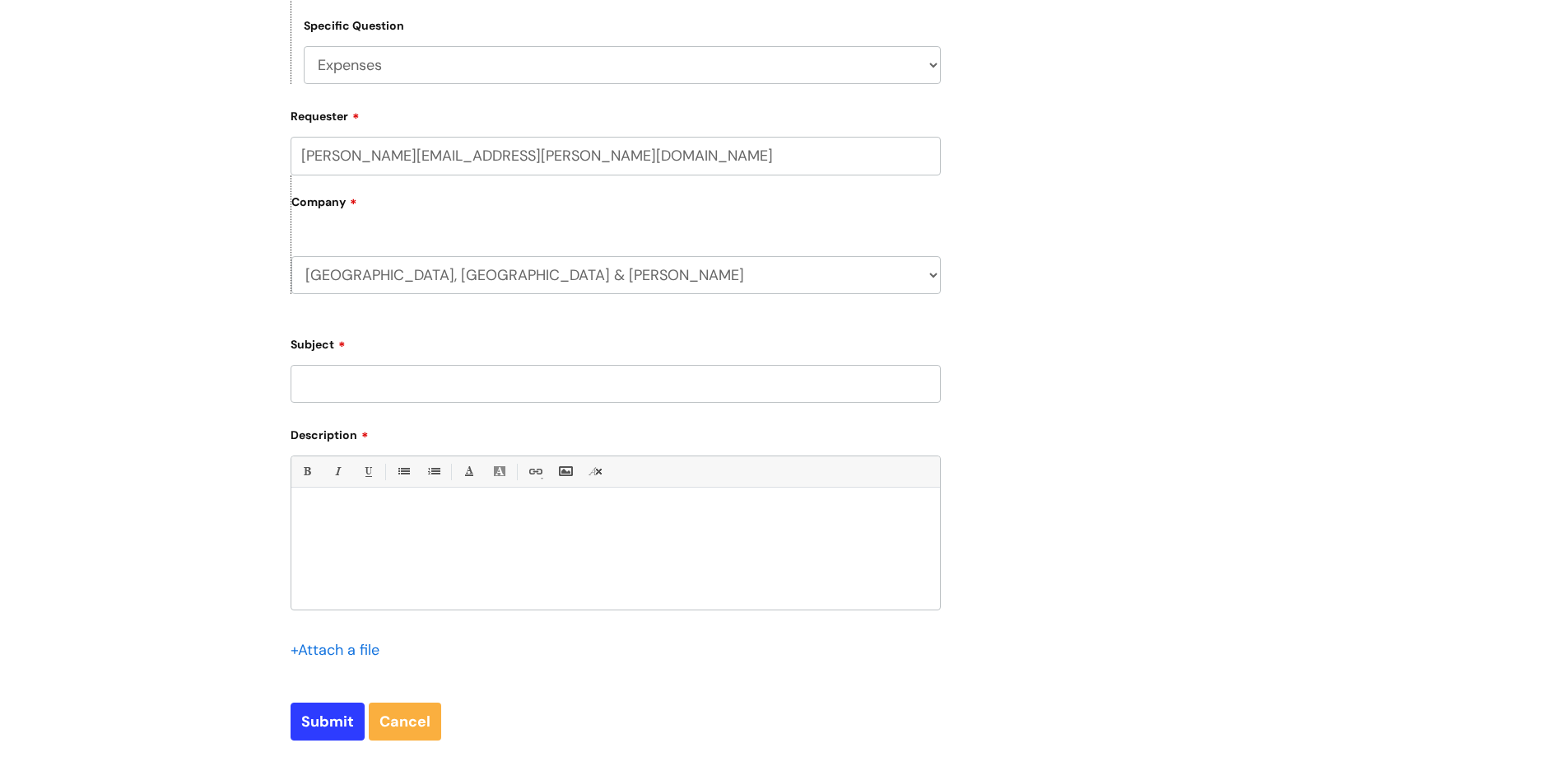
click at [372, 390] on input "Subject" at bounding box center [615, 383] width 650 height 38
type input "CHANGING RIGHTS FOR NEW TEAM LEADERS AND THEIR TEAMS"
click at [357, 514] on p at bounding box center [616, 515] width 624 height 15
paste div
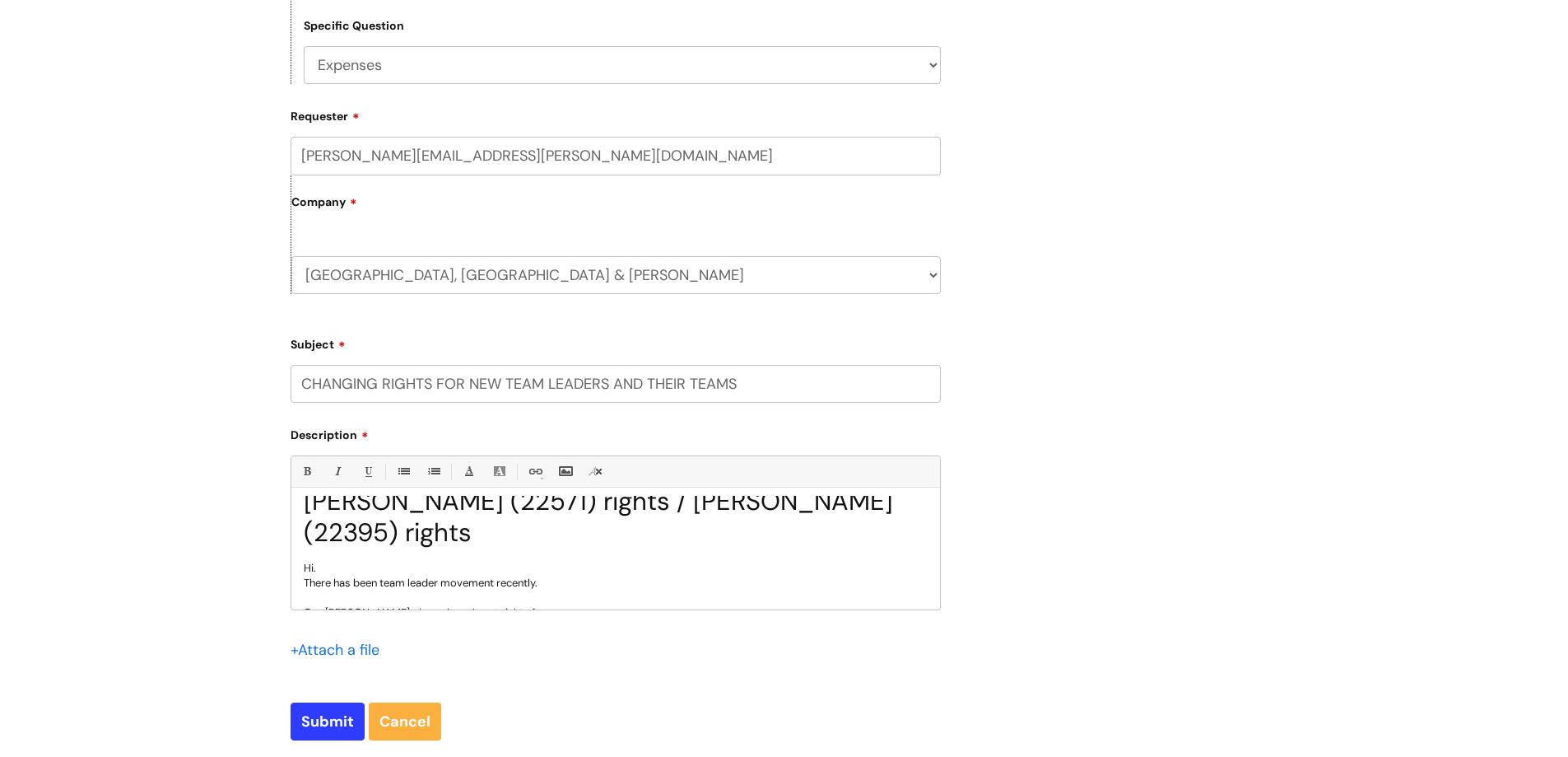
scroll to position [23, 0]
click at [312, 570] on div "Hi. There has been team leader movement recently. Can NIL PAVLOV please have It…" at bounding box center [616, 685] width 624 height 252
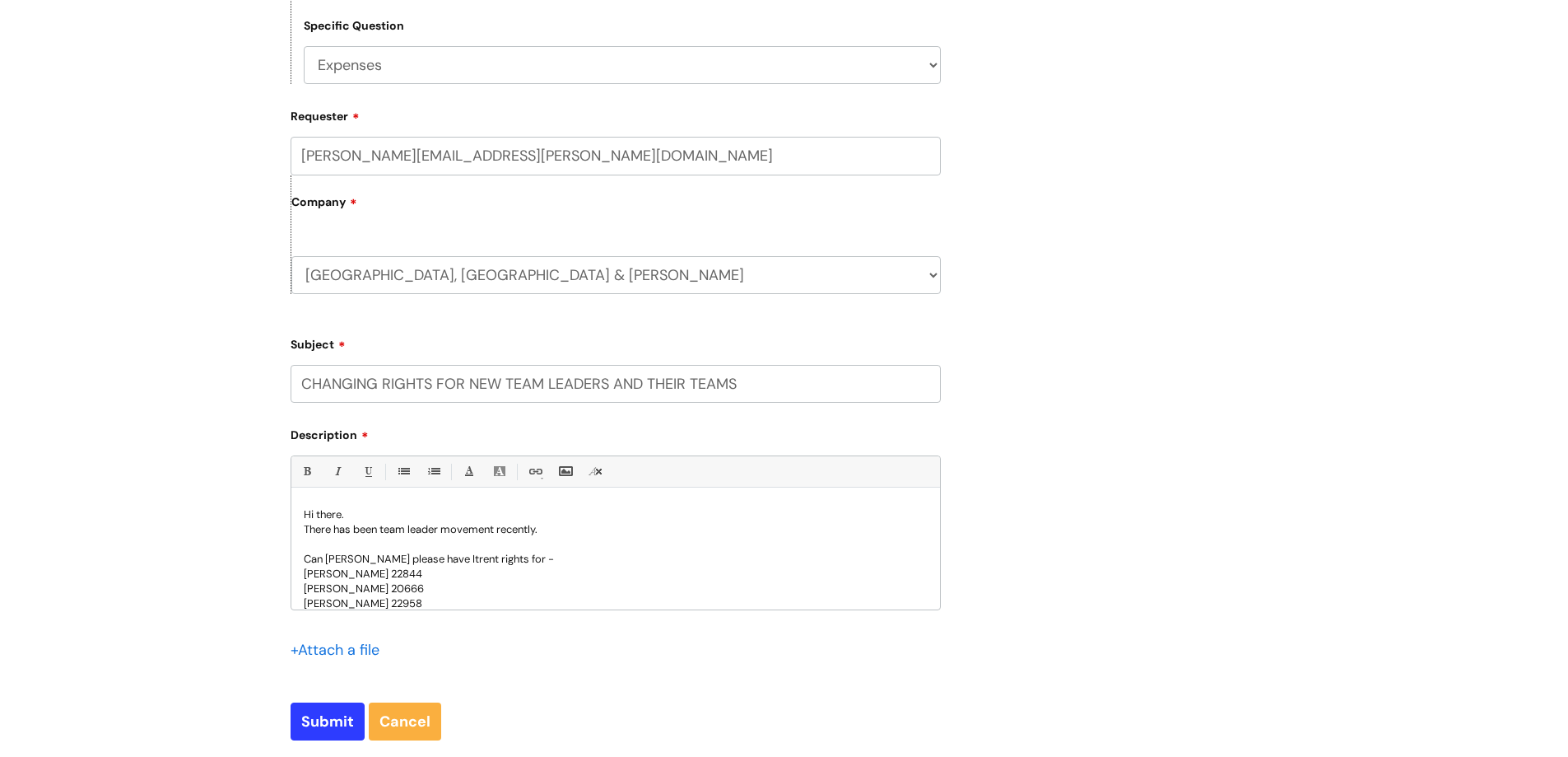
scroll to position [80, 0]
click at [475, 555] on p "Can [PERSON_NAME] please have Itrent rights for -" at bounding box center [616, 554] width 624 height 15
click at [492, 535] on p "Can [PERSON_NAME] please have Itrent rights for -" at bounding box center [616, 538] width 624 height 15
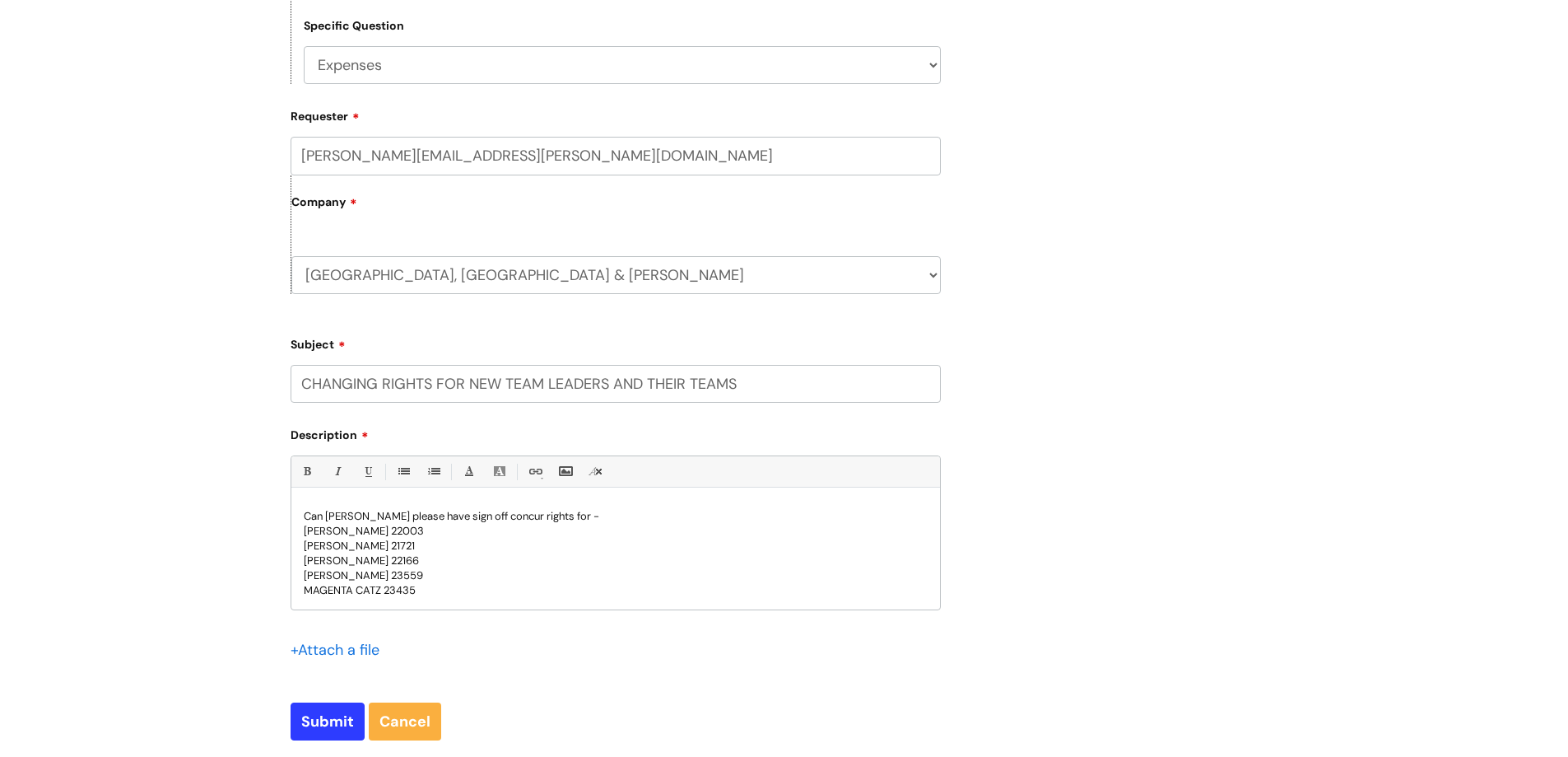
click at [479, 589] on p "MAGENTA CATZ 23435" at bounding box center [616, 590] width 624 height 15
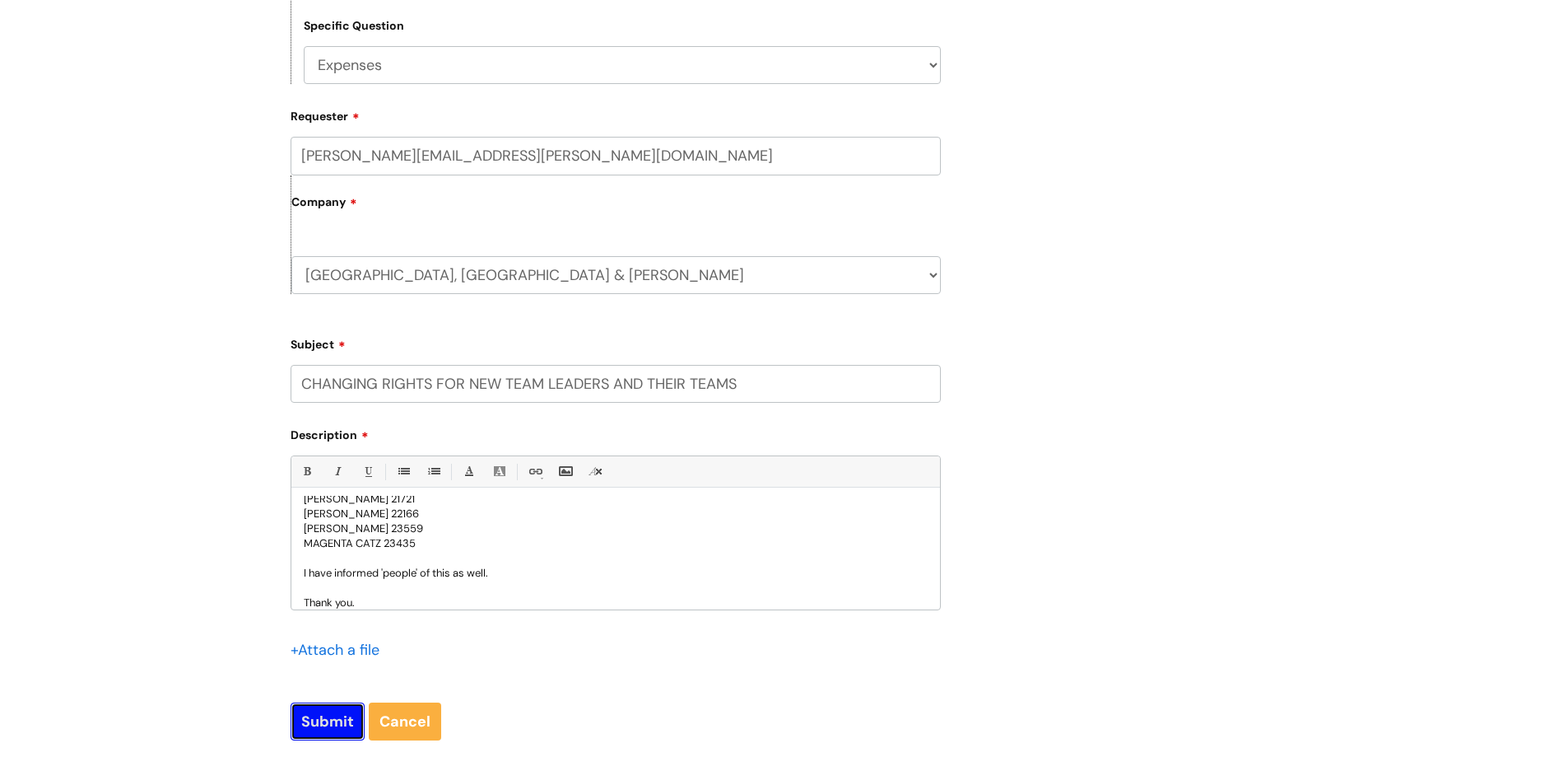
click at [339, 715] on input "Submit" at bounding box center [327, 720] width 74 height 38
type input "Please Wait..."
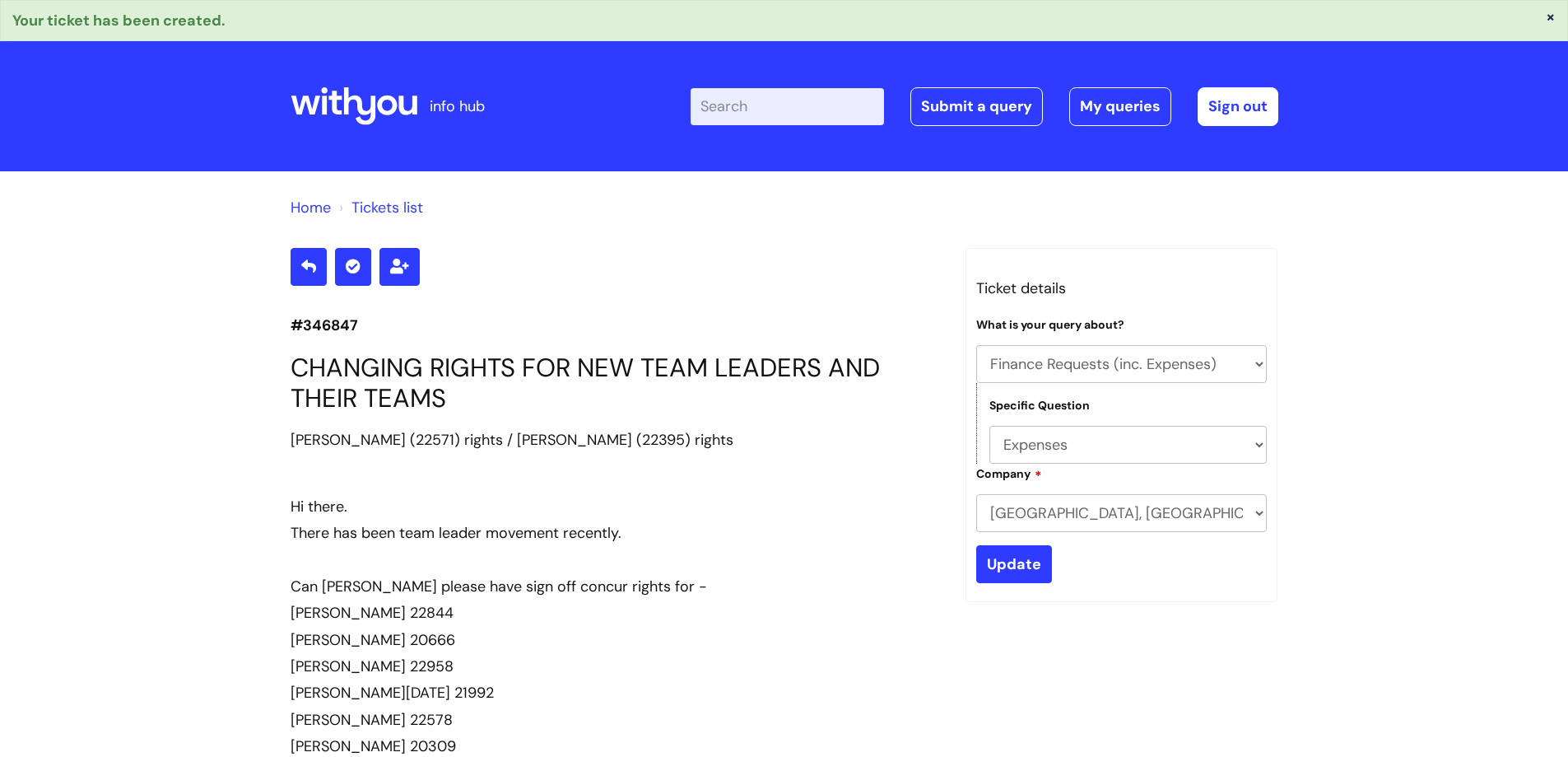
select select "Finance Requests (inc. Expenses)"
select select "Expenses"
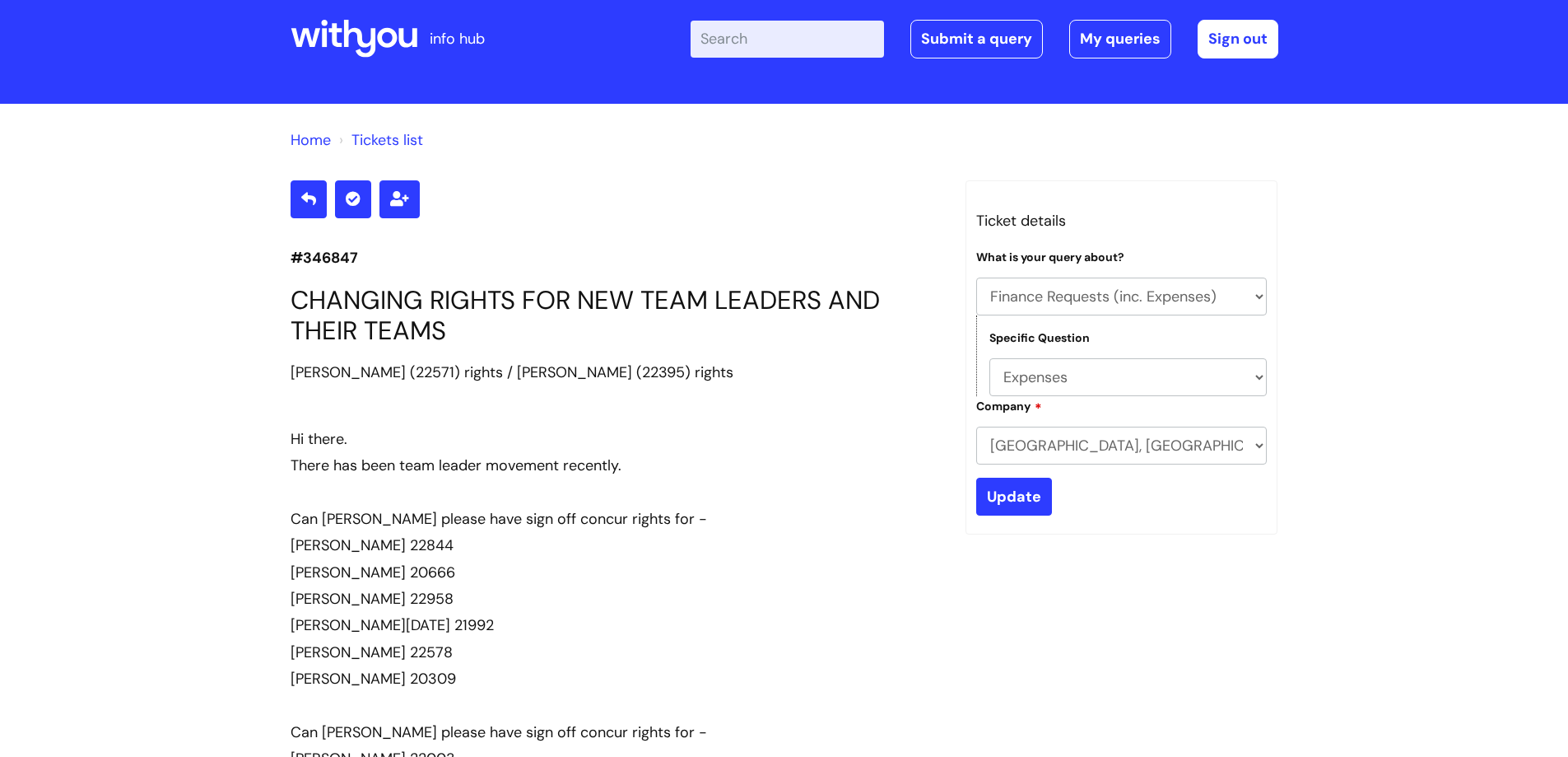
scroll to position [66, 0]
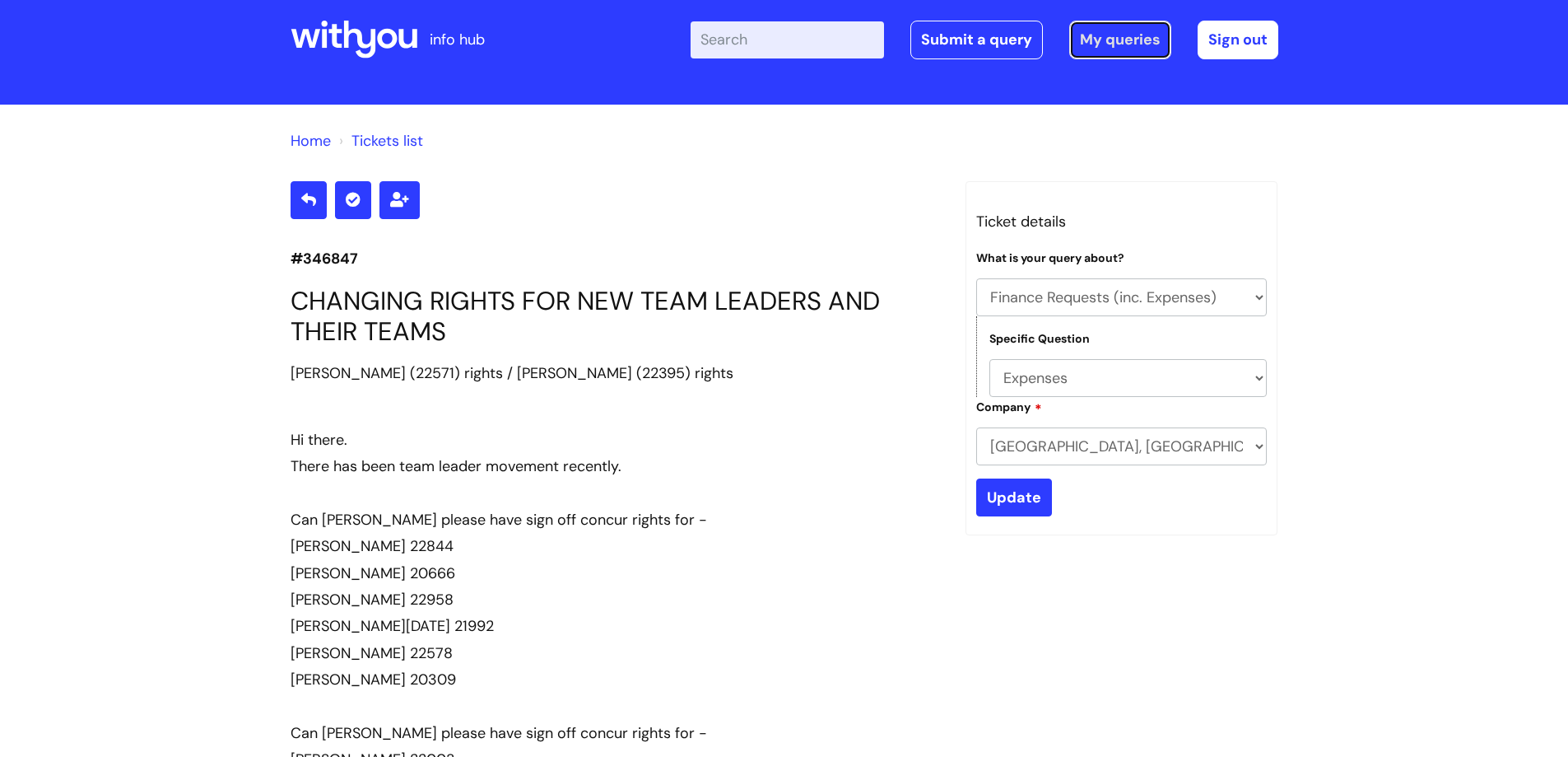
click at [1134, 44] on link "My queries" at bounding box center [1120, 39] width 102 height 38
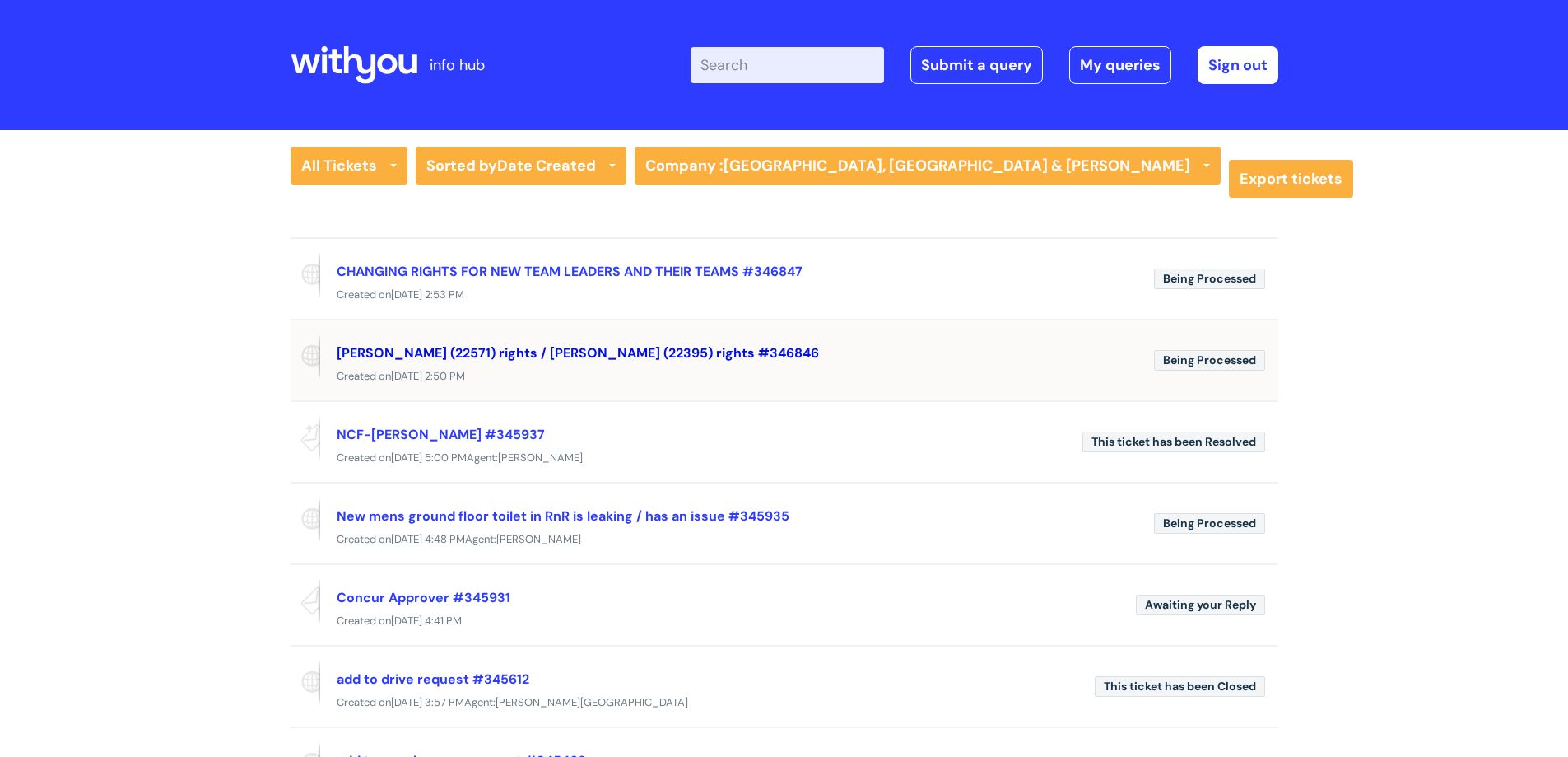
click at [454, 355] on link "[PERSON_NAME] (22571) rights / [PERSON_NAME] (22395) rights #346846" at bounding box center [578, 353] width 482 height 17
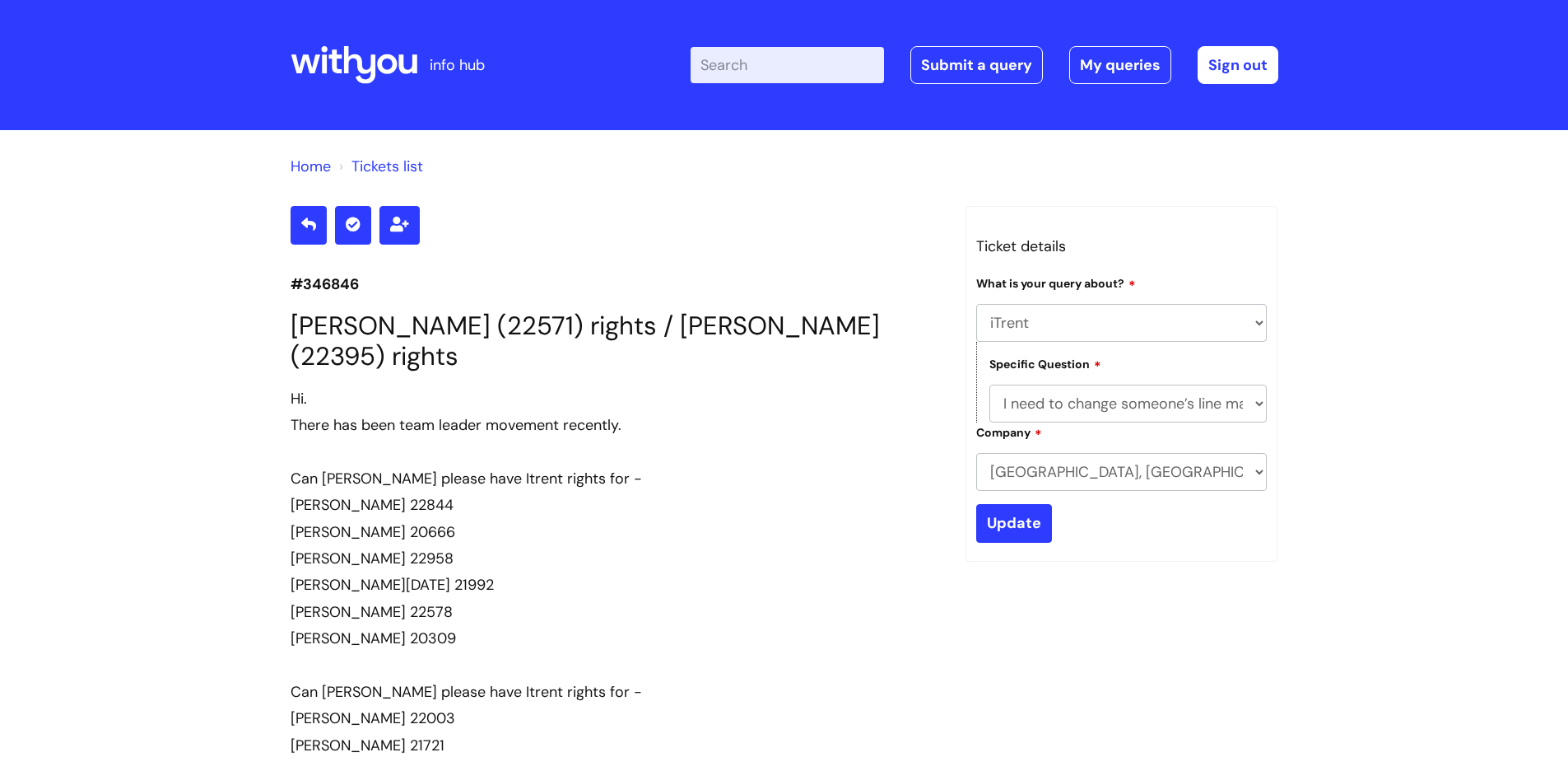
select select "iTrent"
select select "I need to change someone’s line manager"
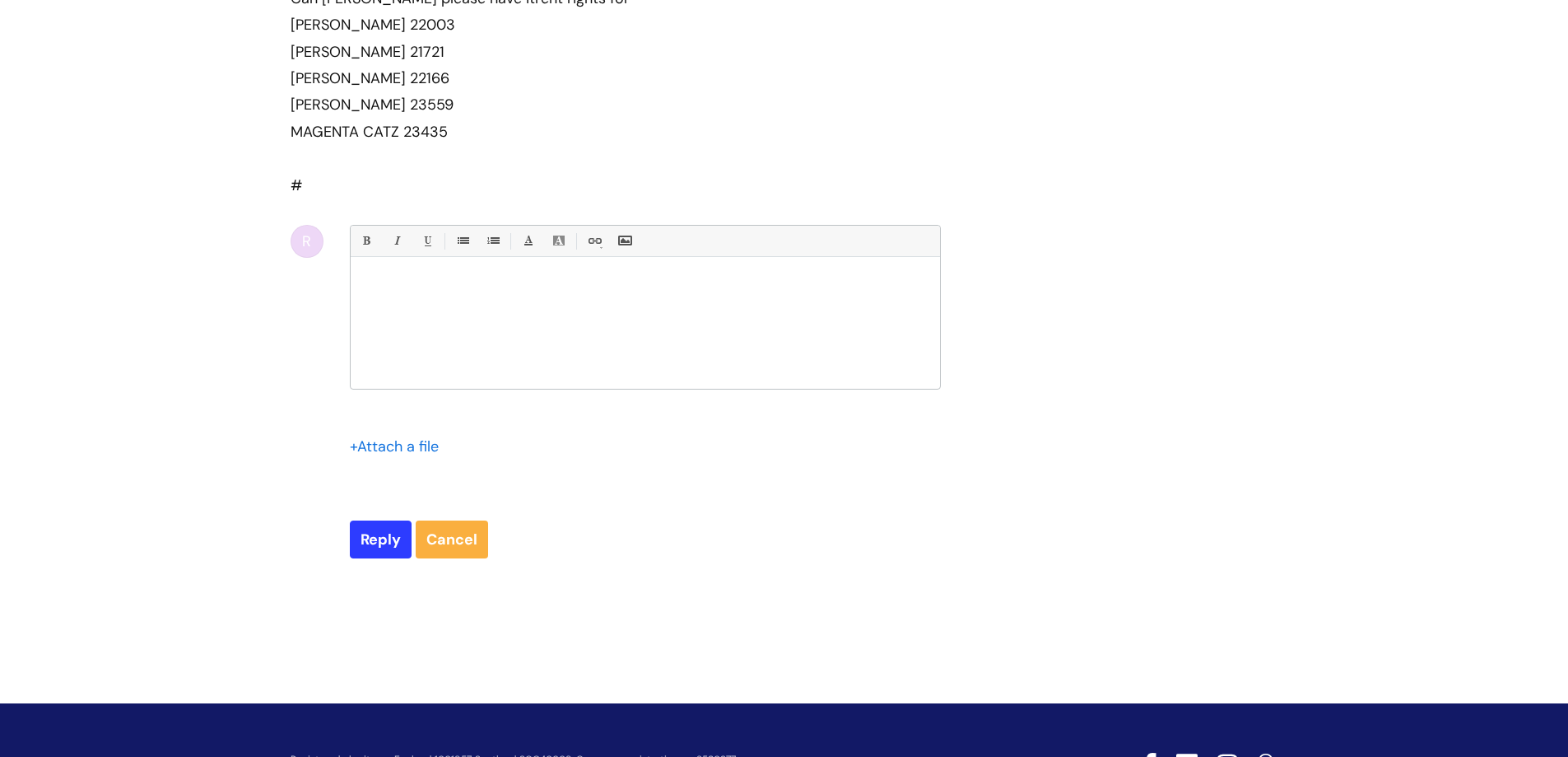
scroll to position [696, 0]
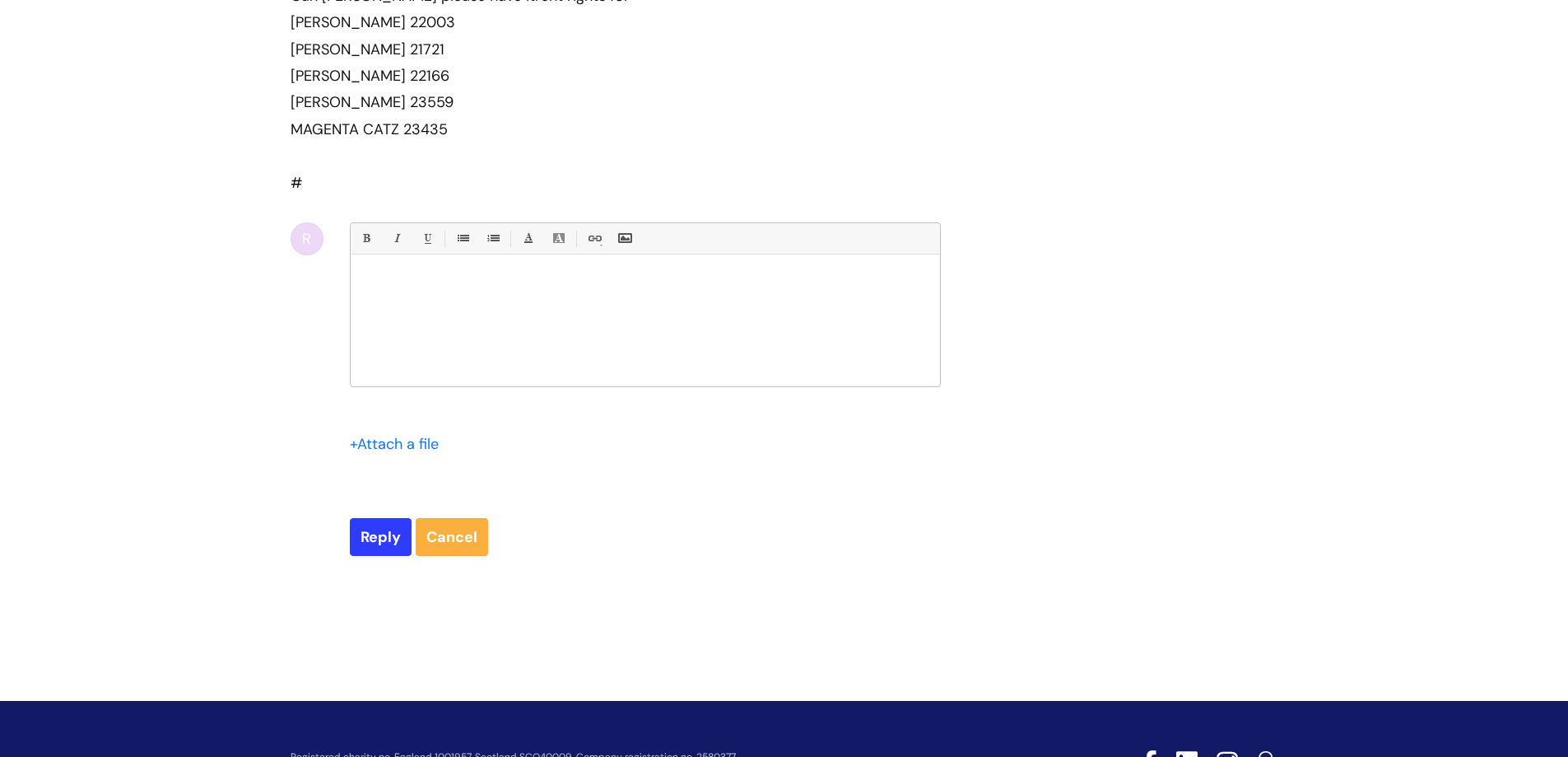
click at [413, 288] on p at bounding box center [645, 282] width 565 height 15
click at [663, 300] on p "I have raised a ticket with 'finance' informing them as well." at bounding box center [645, 297] width 565 height 15
click at [364, 283] on p "Can whatever needs to be done re expenses be changed as well please?" at bounding box center [645, 282] width 565 height 15
click at [609, 312] on p "I have raised a ticket with 'finance' informing them as well." at bounding box center [645, 311] width 565 height 15
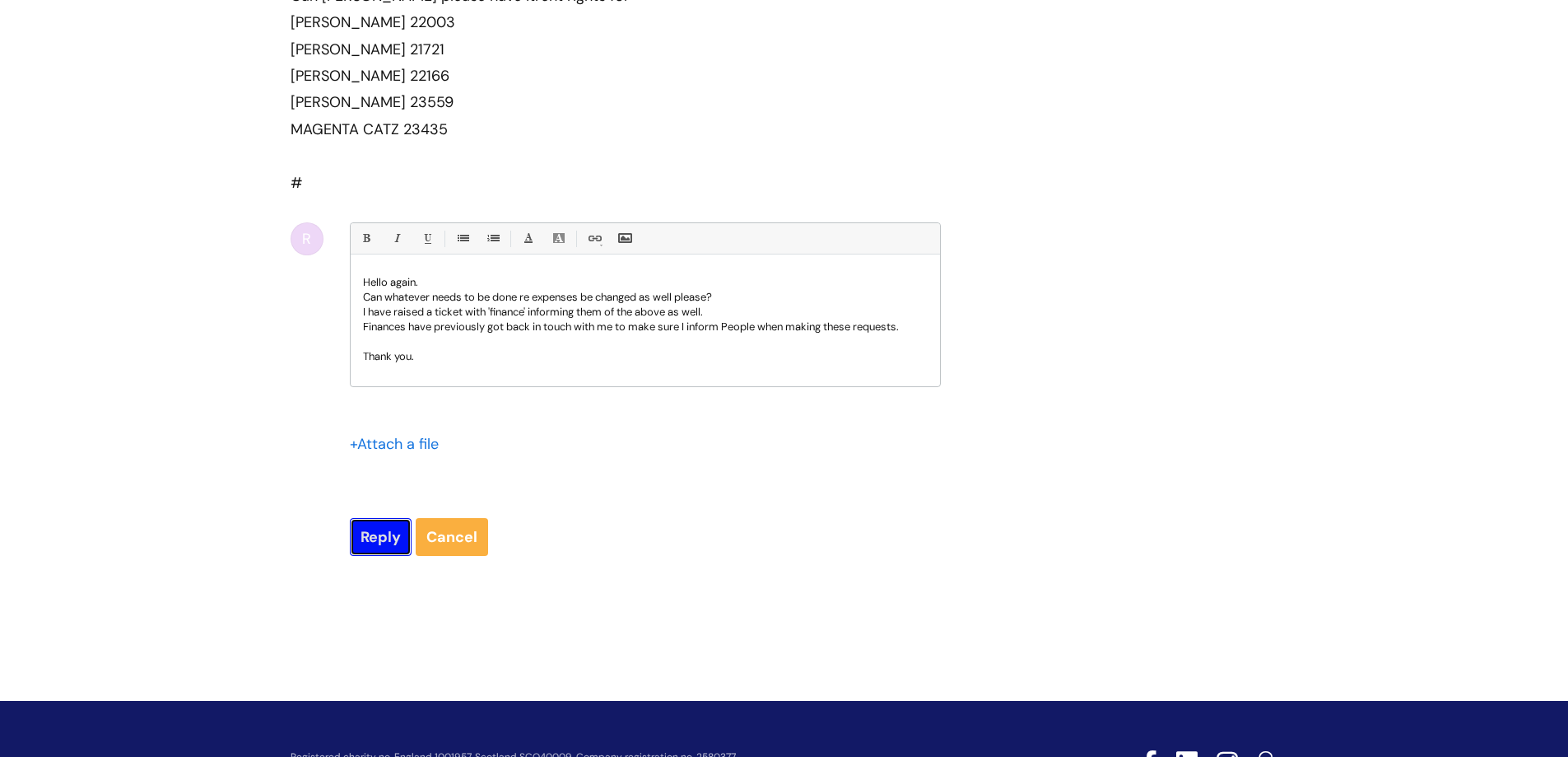
click at [377, 537] on input "Reply" at bounding box center [380, 536] width 62 height 38
type input "Please Wait..."
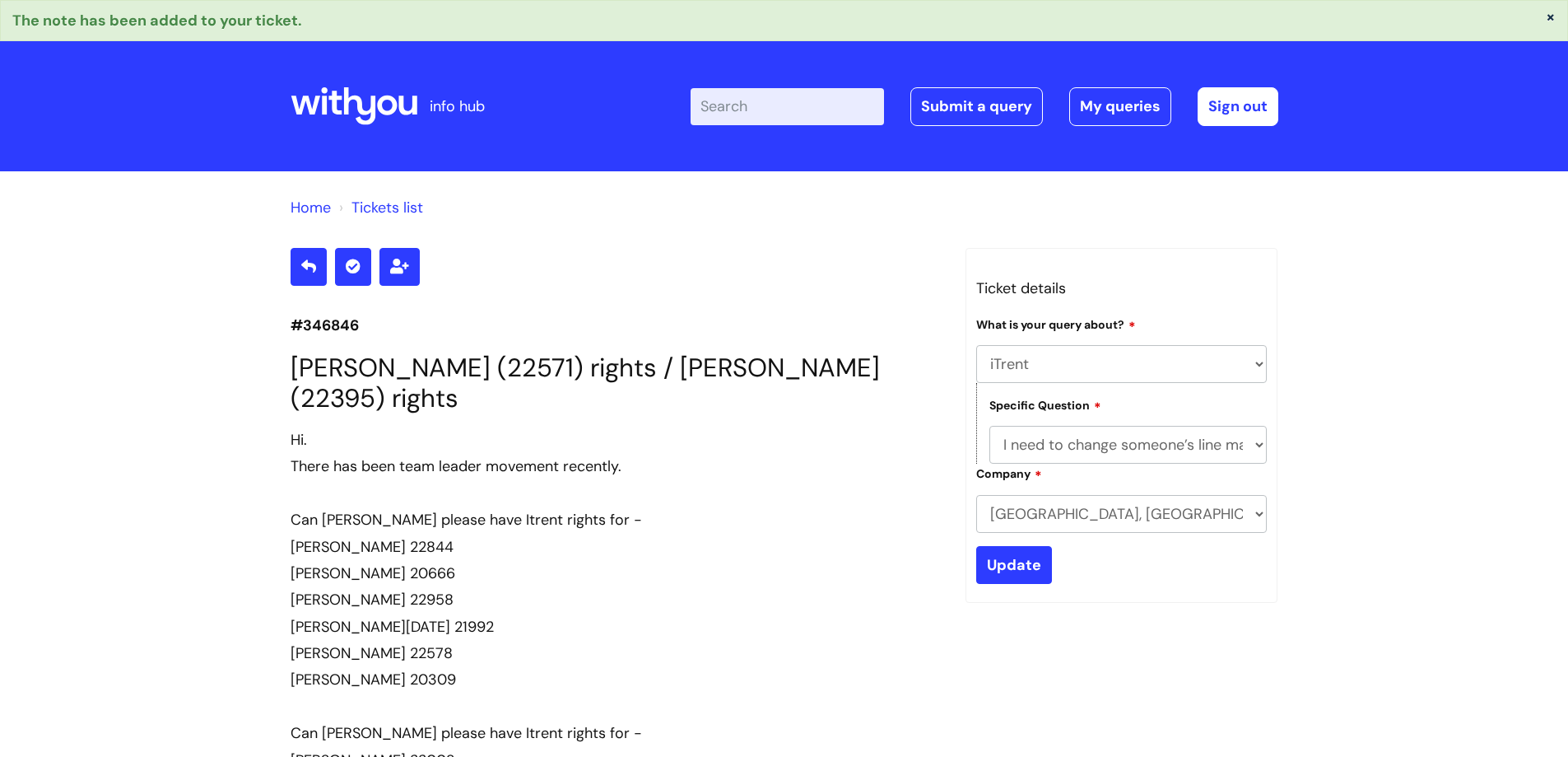
select select "iTrent"
select select "I need to change someone’s line manager"
